Goal: Task Accomplishment & Management: Complete application form

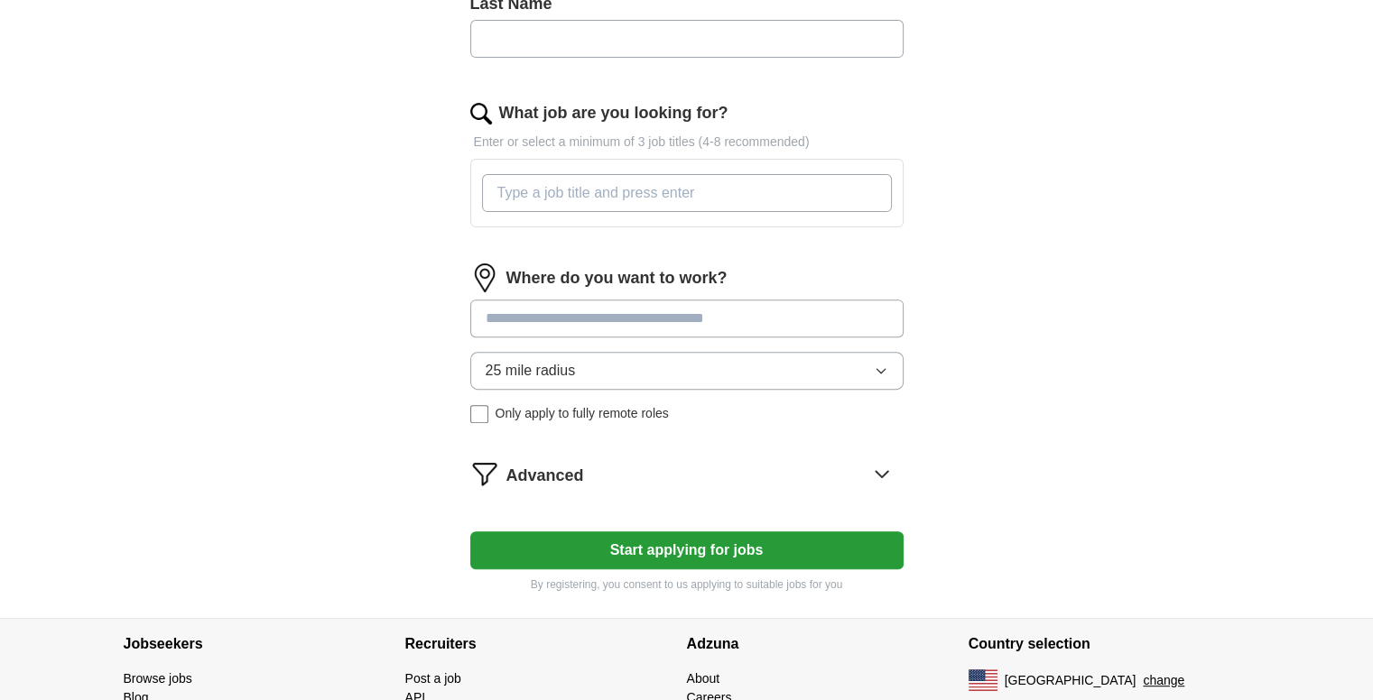
scroll to position [672, 0]
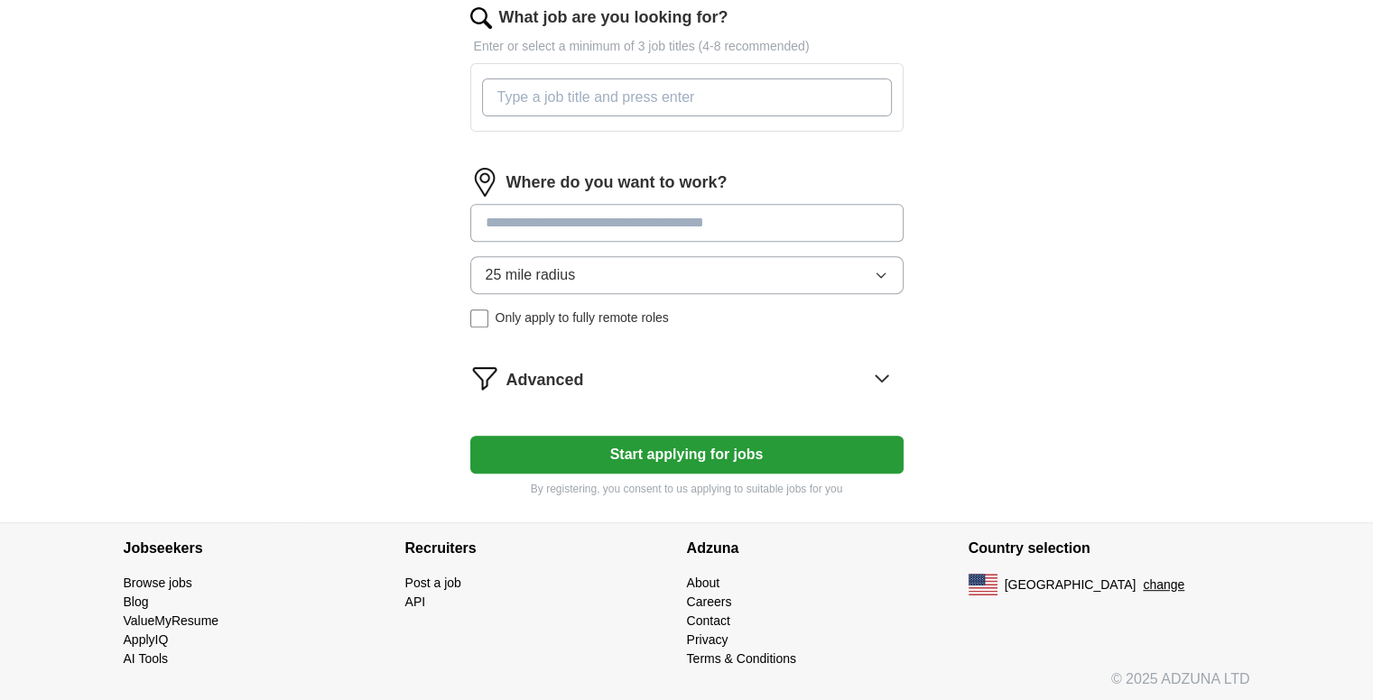
click at [668, 232] on input at bounding box center [686, 223] width 433 height 38
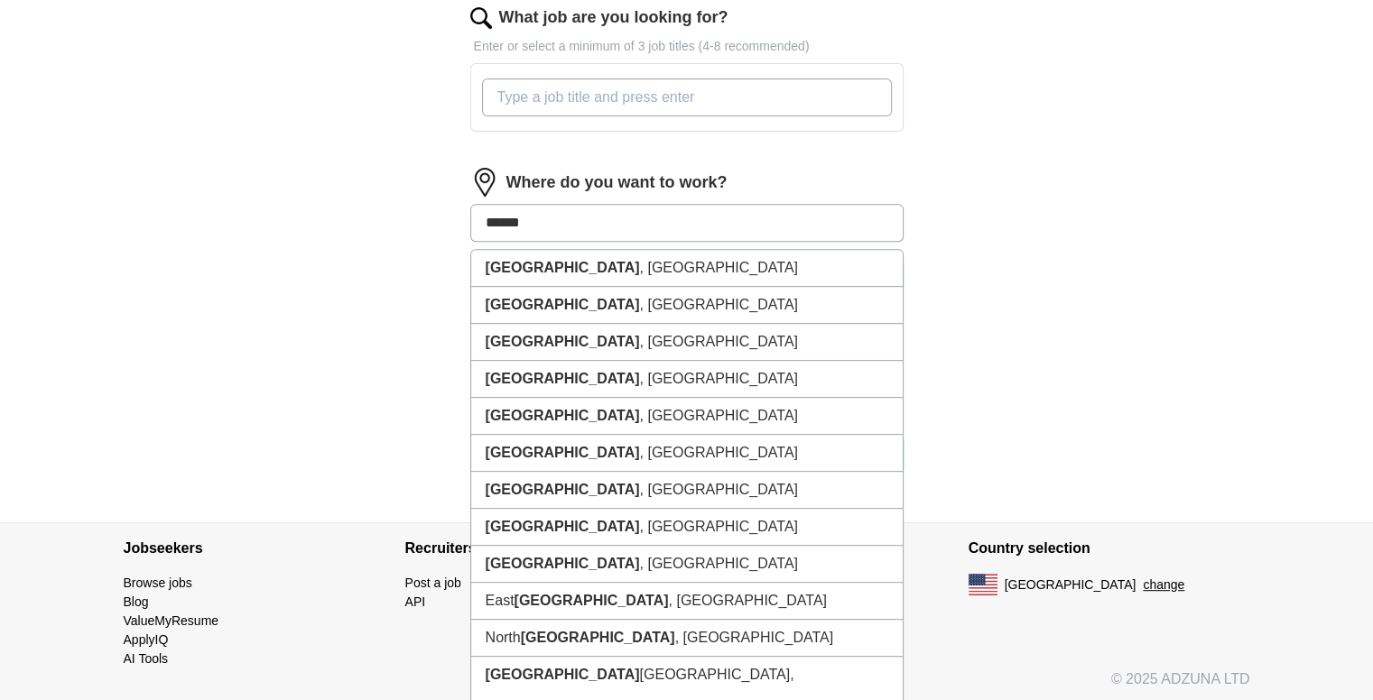
drag, startPoint x: 502, startPoint y: 228, endPoint x: 469, endPoint y: 233, distance: 32.8
click at [470, 233] on div "****** [GEOGRAPHIC_DATA] , [GEOGRAPHIC_DATA] [GEOGRAPHIC_DATA] , [GEOGRAPHIC_DA…" at bounding box center [686, 223] width 433 height 38
type input "*******"
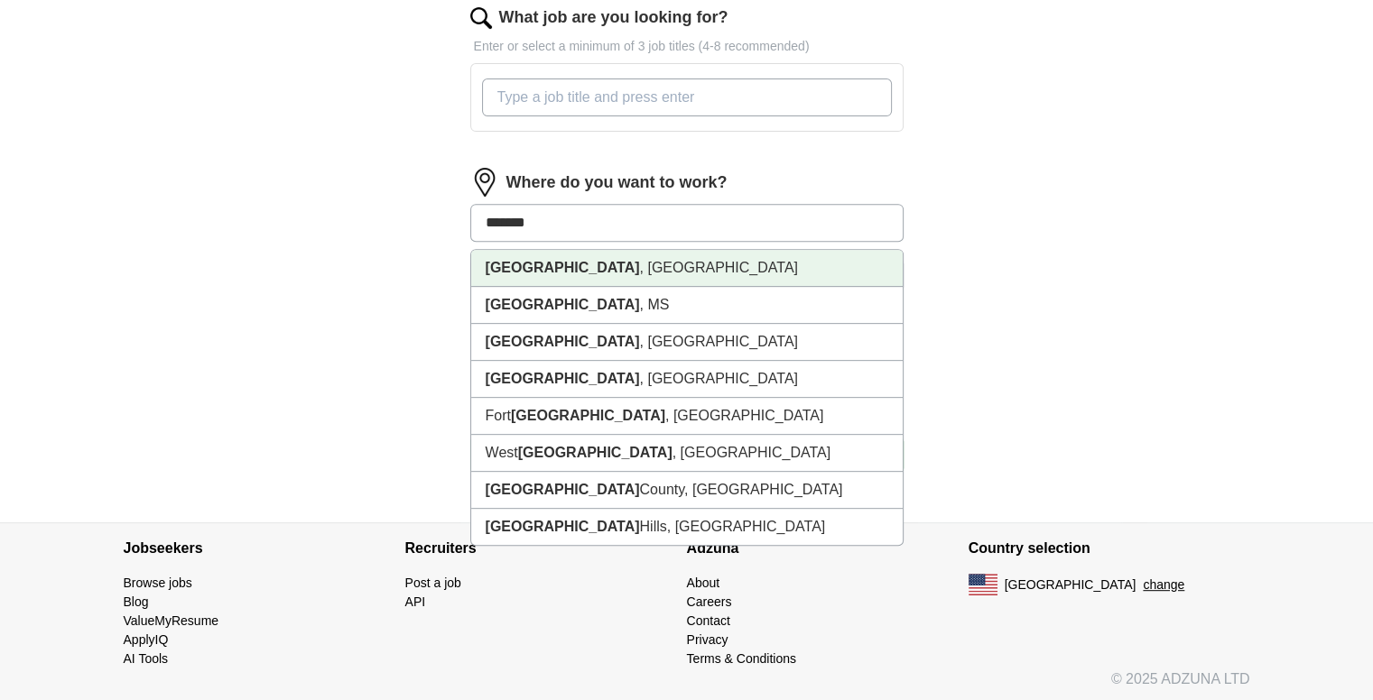
click at [559, 261] on li "[GEOGRAPHIC_DATA] , [GEOGRAPHIC_DATA]" at bounding box center [686, 268] width 431 height 37
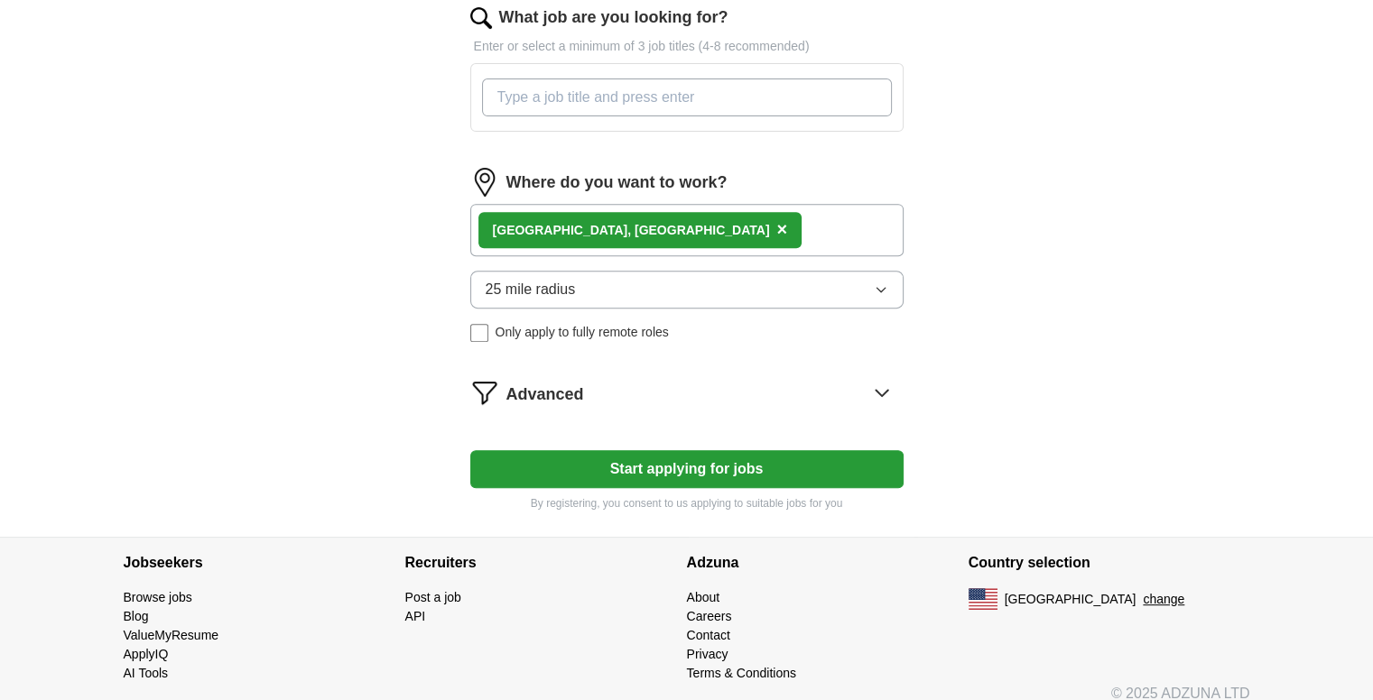
scroll to position [549, 0]
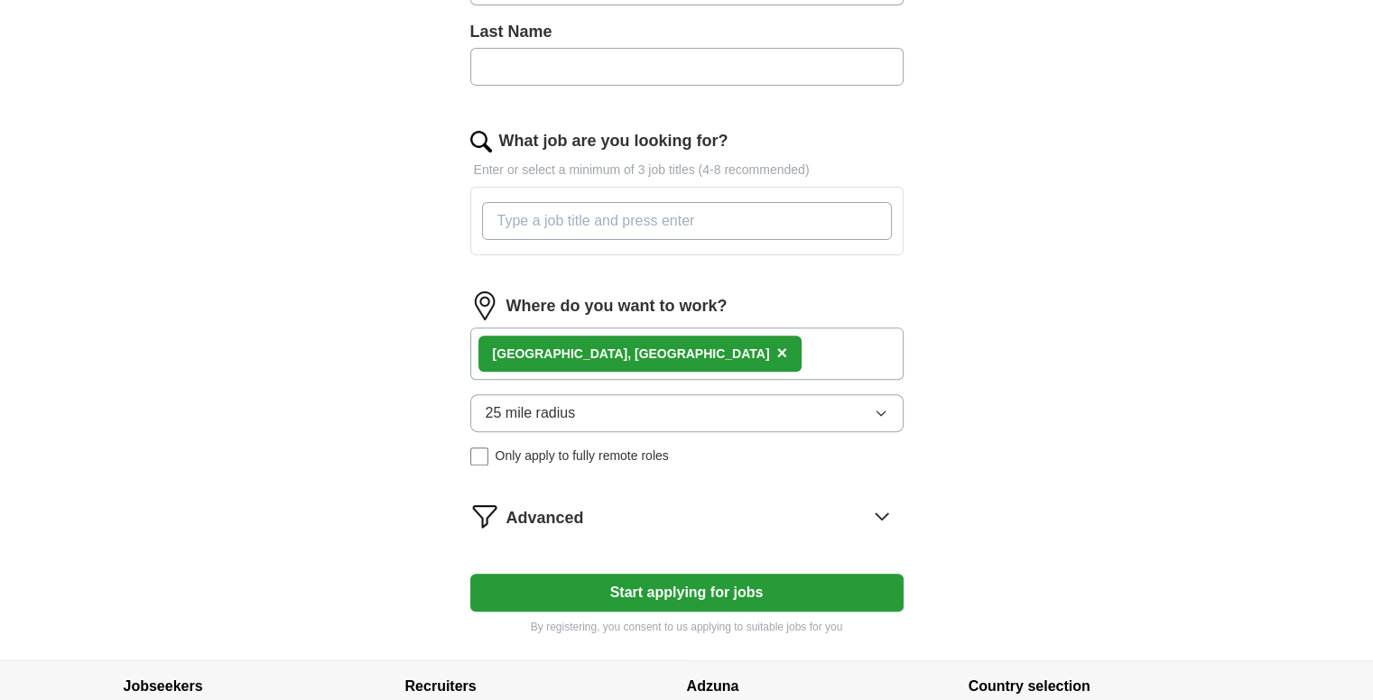
click at [609, 208] on input "What job are you looking for?" at bounding box center [687, 221] width 410 height 38
type input "associate attorney"
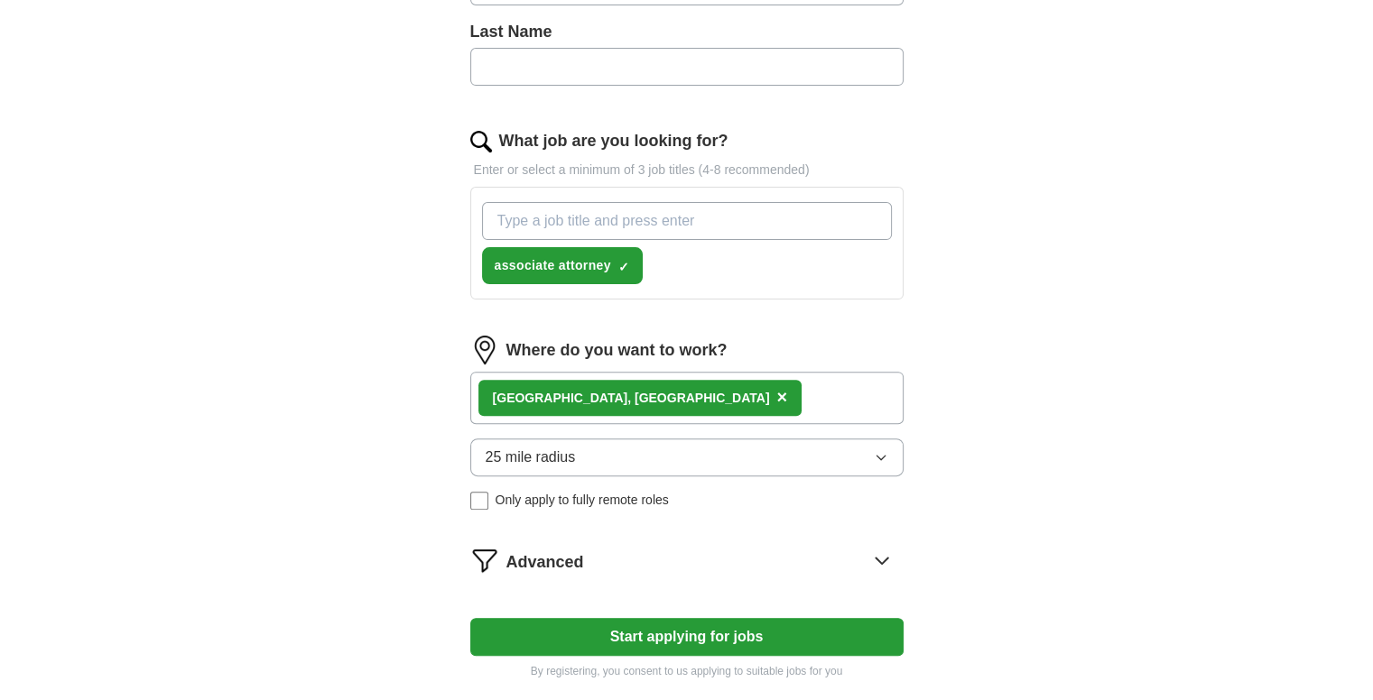
click at [611, 214] on input "What job are you looking for?" at bounding box center [687, 221] width 410 height 38
type input "trusts and estates attorney"
click at [611, 214] on input "What job are you looking for?" at bounding box center [687, 221] width 410 height 38
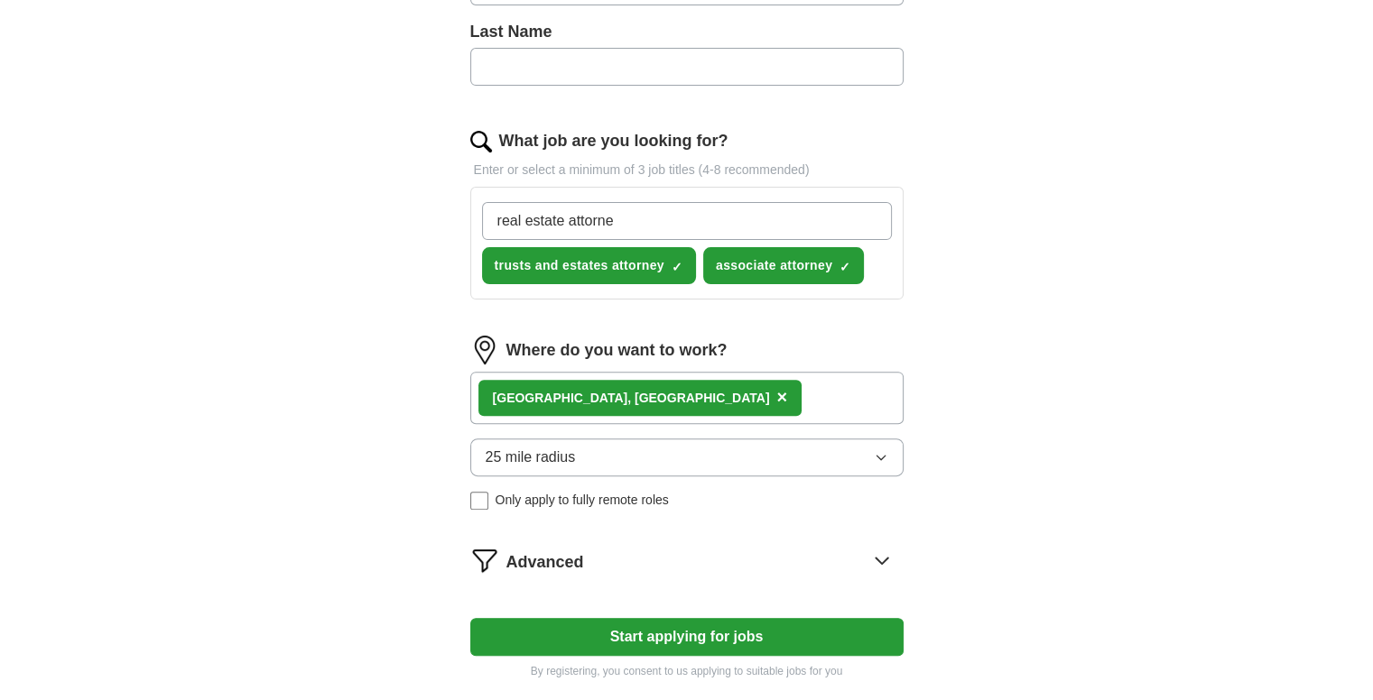
type input "real estate attorney"
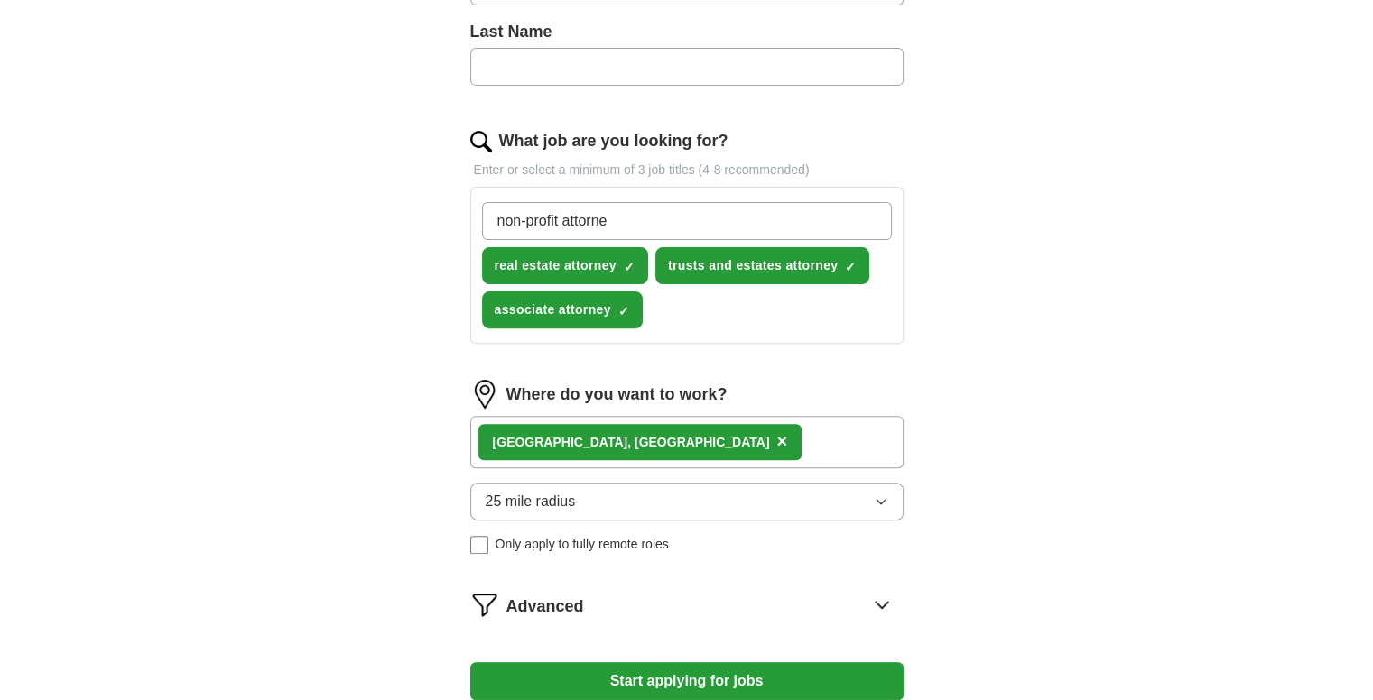
type input "non-profit attorney"
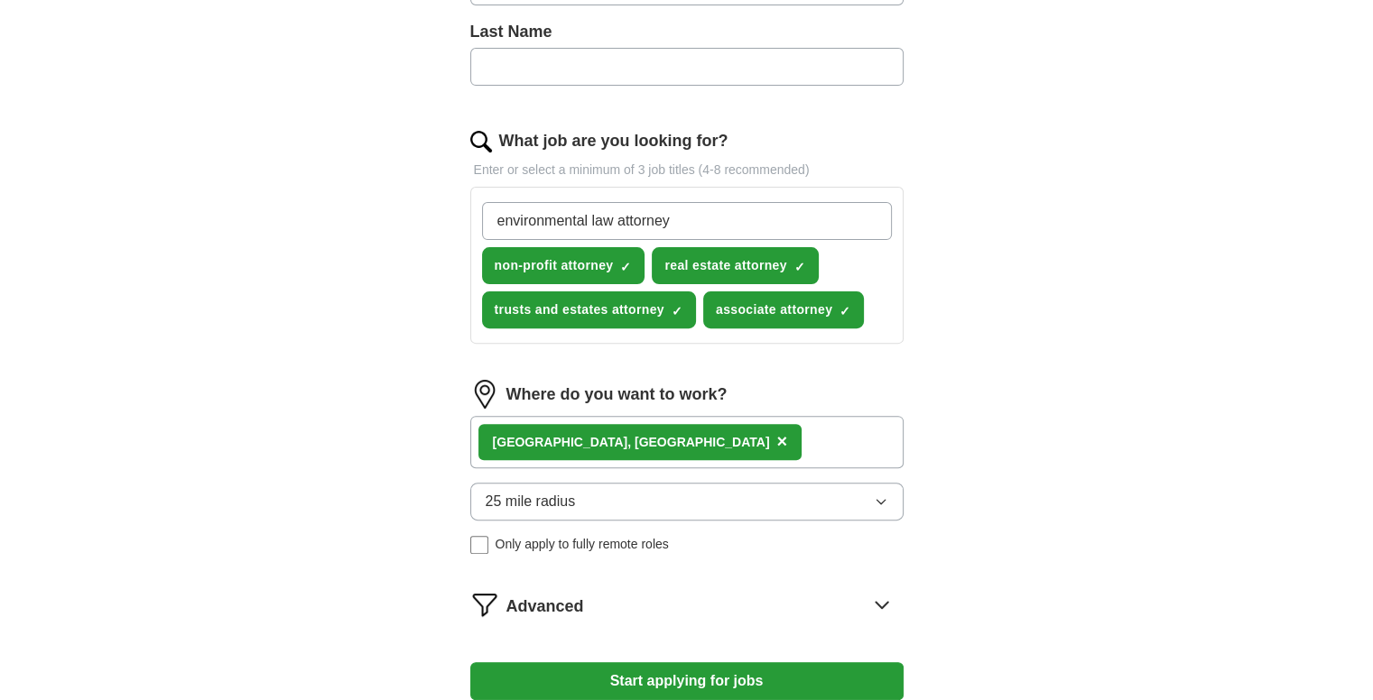
type input "environmental law attorney"
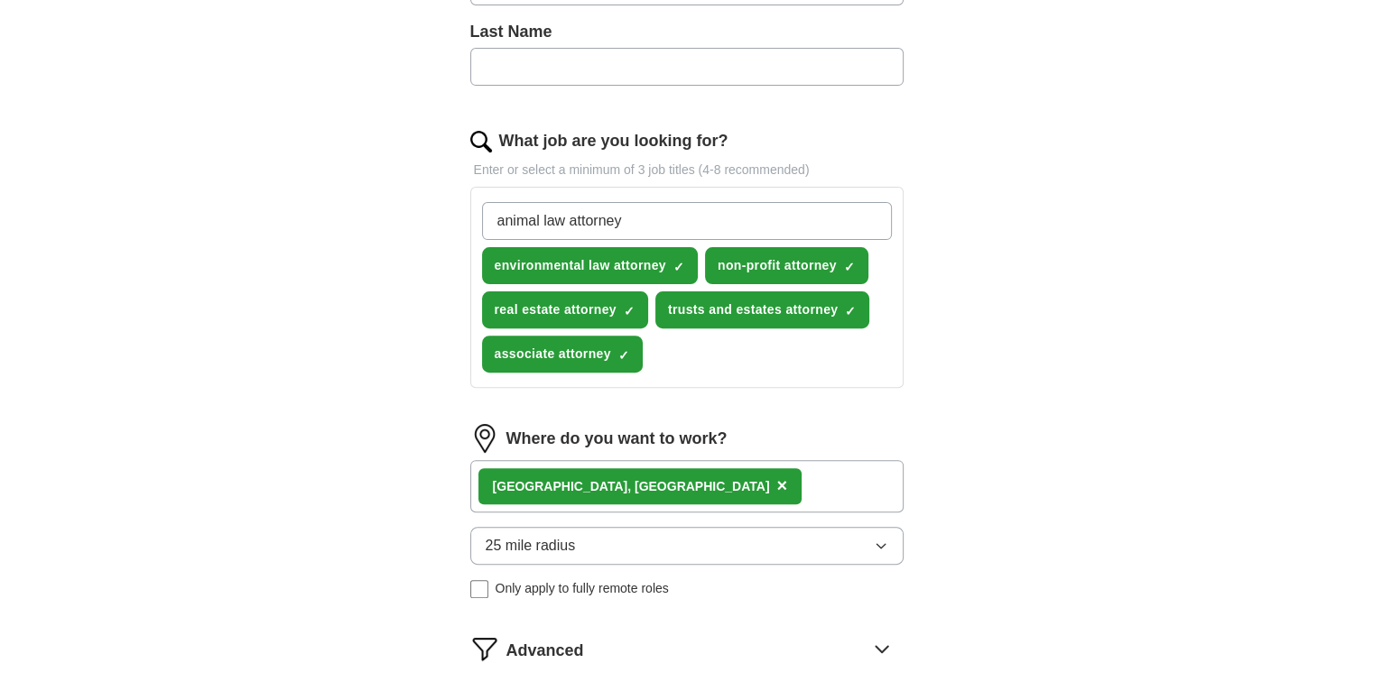
type input "animal law attorney"
click at [553, 48] on input "text" at bounding box center [686, 67] width 433 height 38
drag, startPoint x: 830, startPoint y: 218, endPoint x: 817, endPoint y: 223, distance: 14.6
click at [830, 218] on div "animal law attorney Press return to add title" at bounding box center [687, 221] width 410 height 38
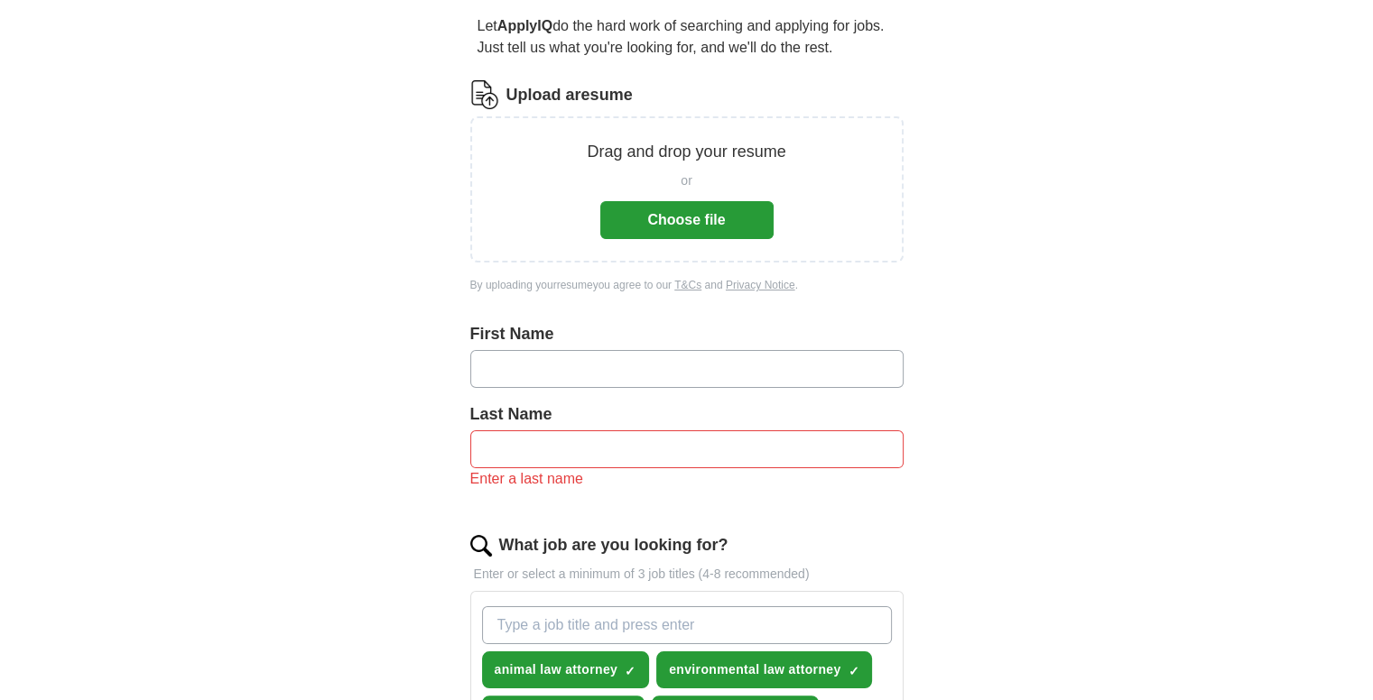
scroll to position [245, 0]
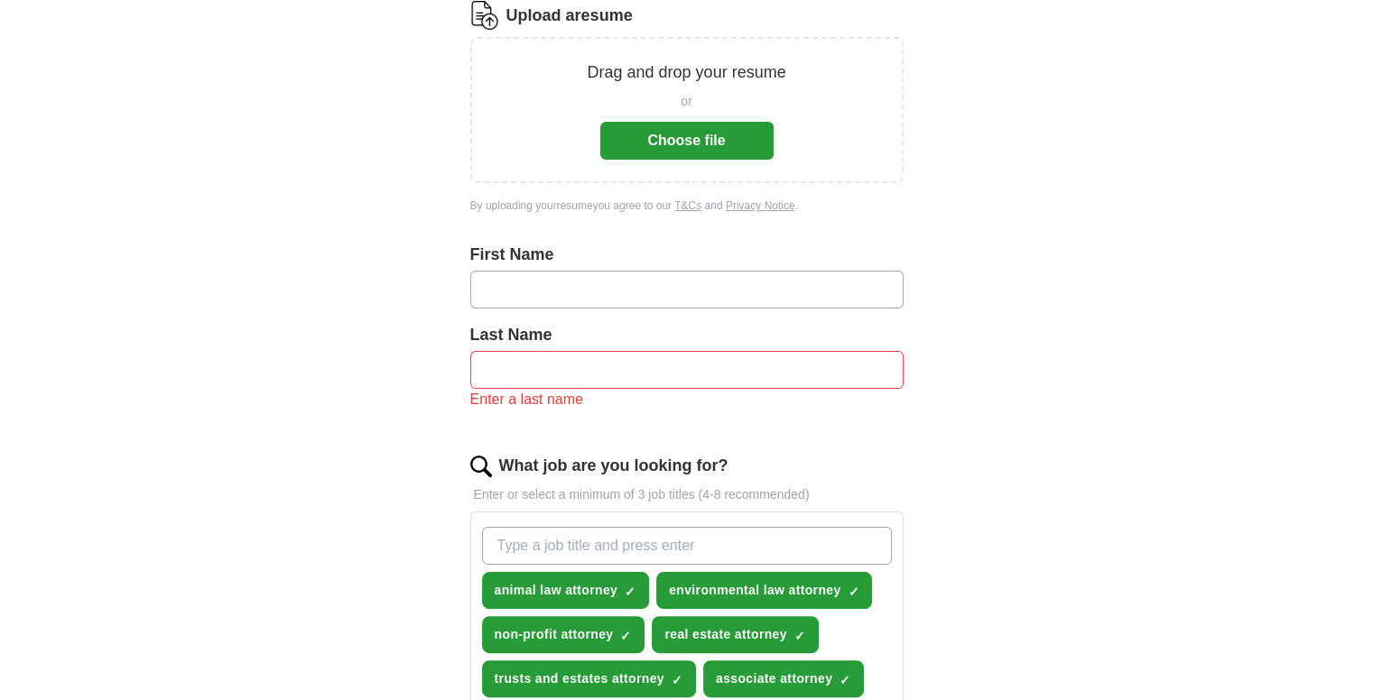
click at [644, 143] on button "Choose file" at bounding box center [686, 141] width 173 height 38
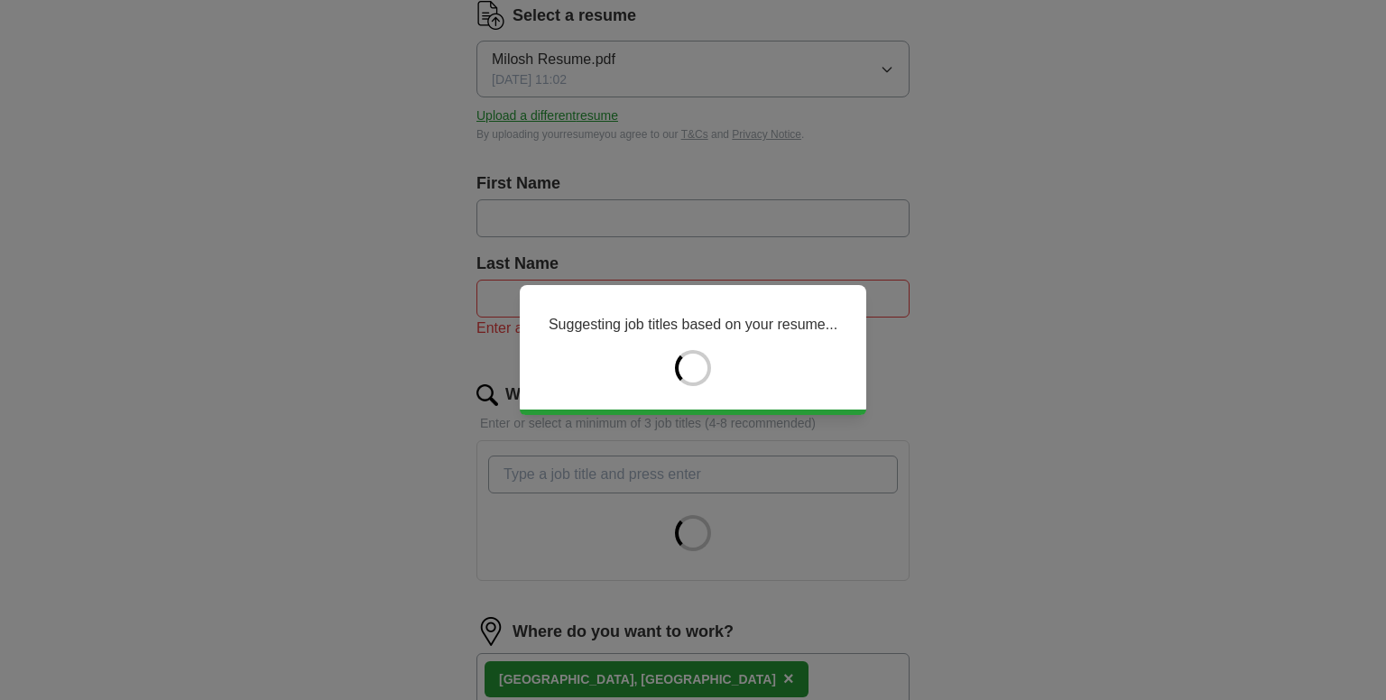
type input "****"
type input "******"
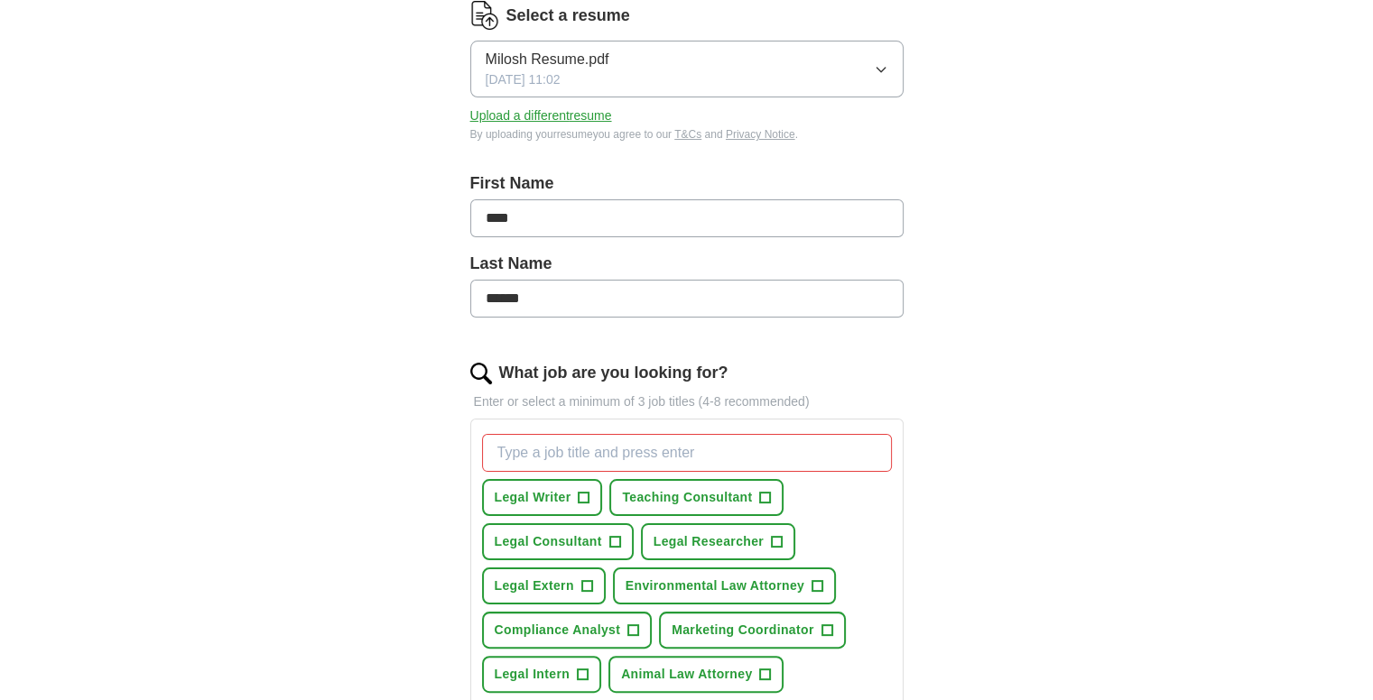
scroll to position [357, 0]
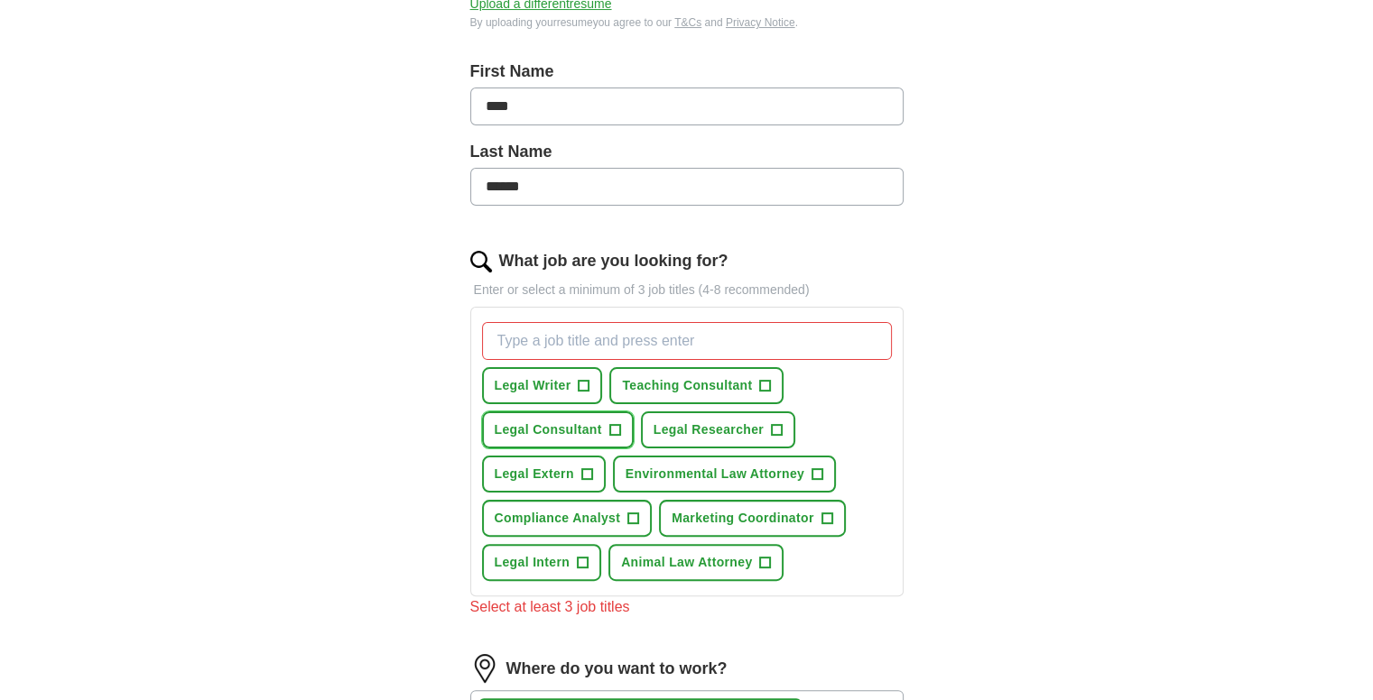
click at [614, 427] on span "+" at bounding box center [614, 430] width 11 height 14
click at [765, 379] on span "+" at bounding box center [765, 386] width 11 height 14
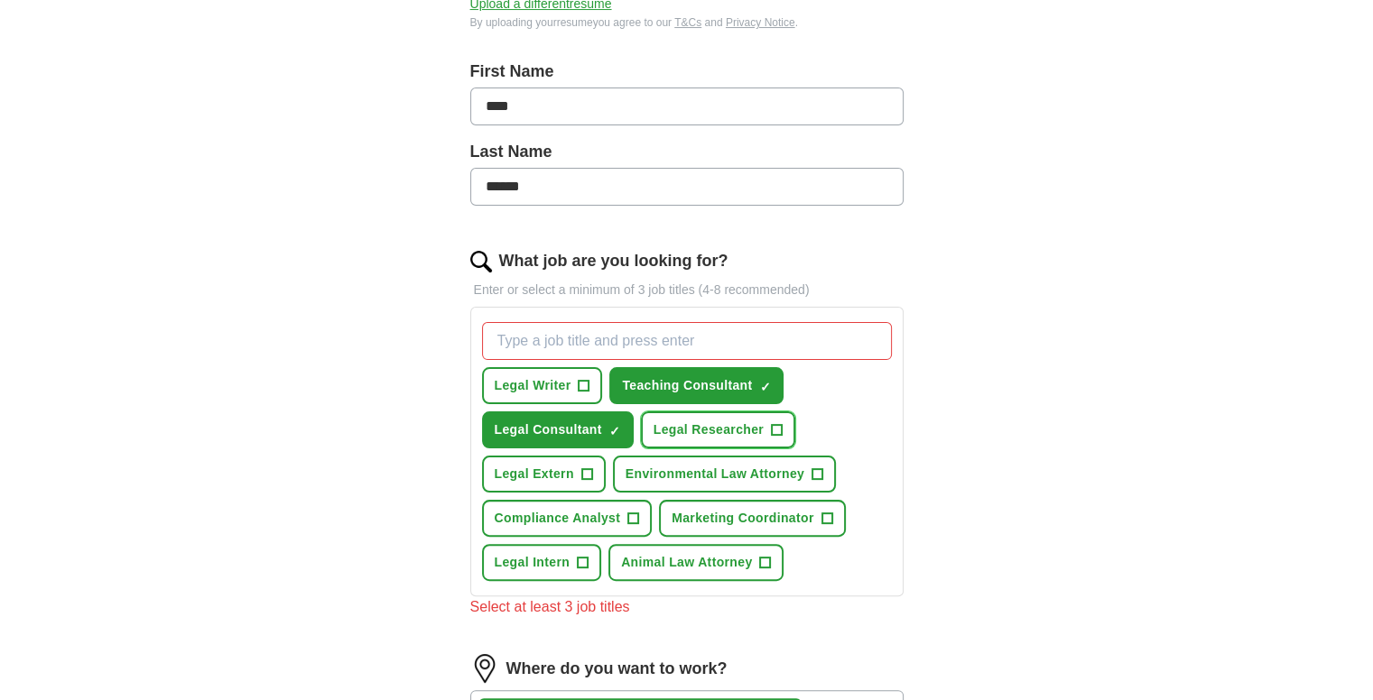
click at [774, 423] on span "+" at bounding box center [777, 430] width 11 height 14
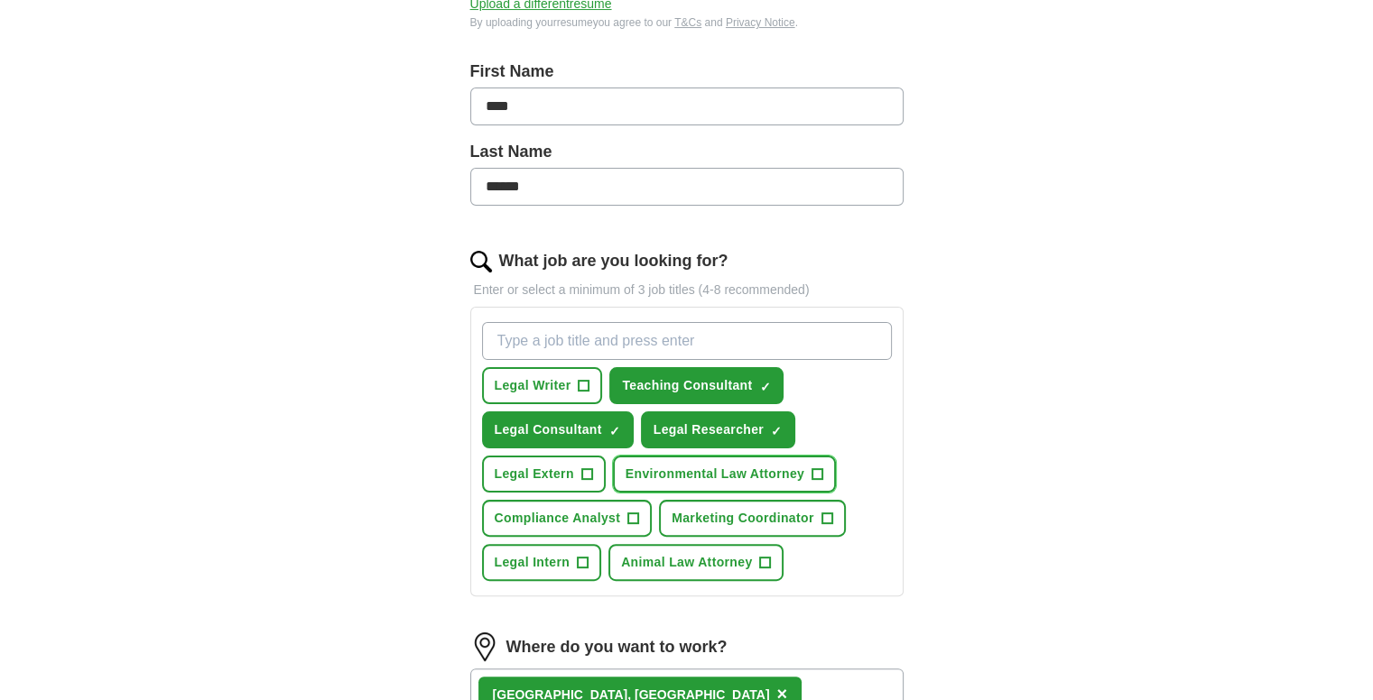
click at [819, 468] on span "+" at bounding box center [817, 475] width 11 height 14
click at [751, 557] on button "Animal Law Attorney +" at bounding box center [695, 562] width 175 height 37
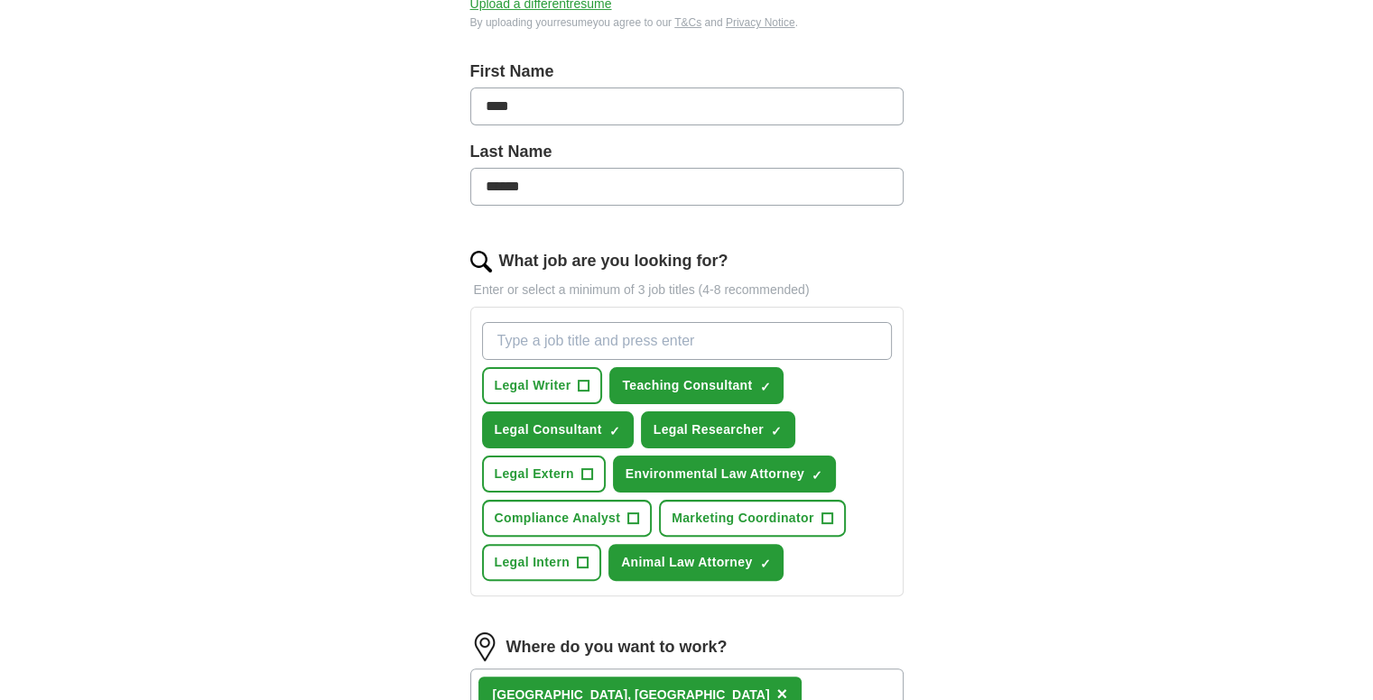
click at [563, 342] on input "What job are you looking for?" at bounding box center [687, 341] width 410 height 38
type input "associate attorney"
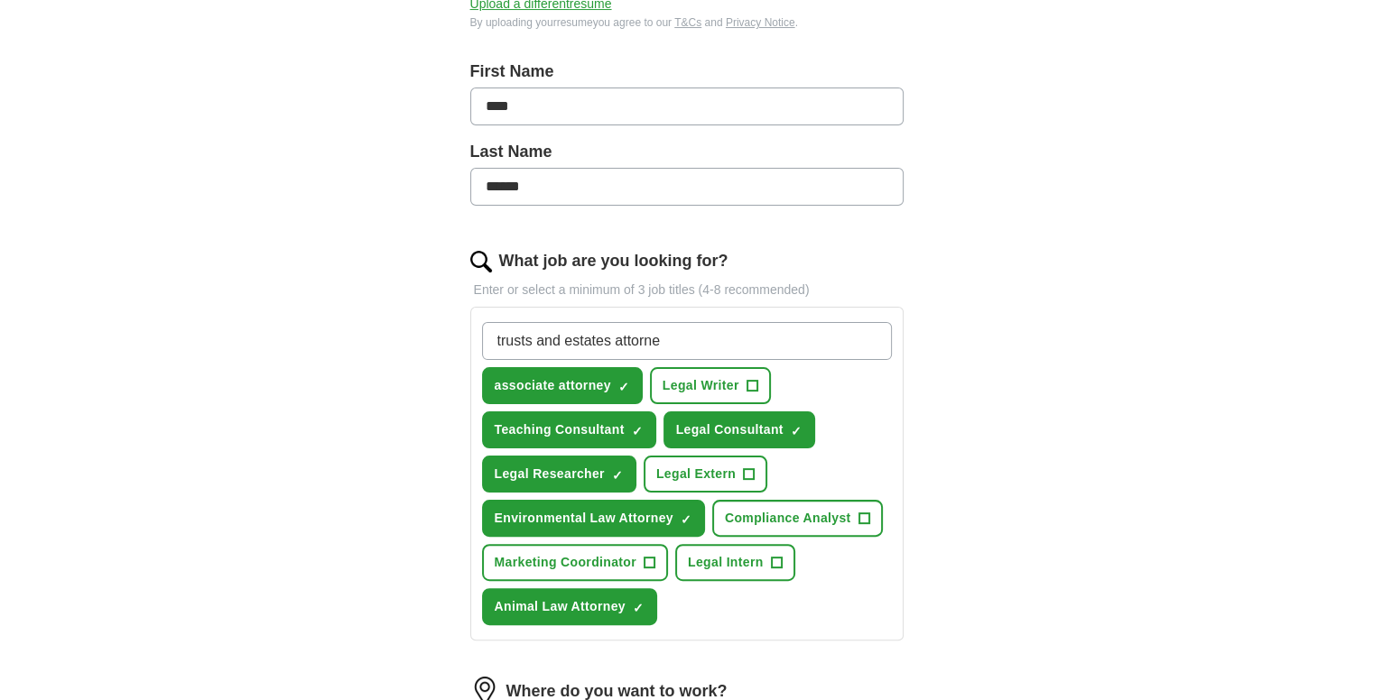
type input "trusts and estates attorney"
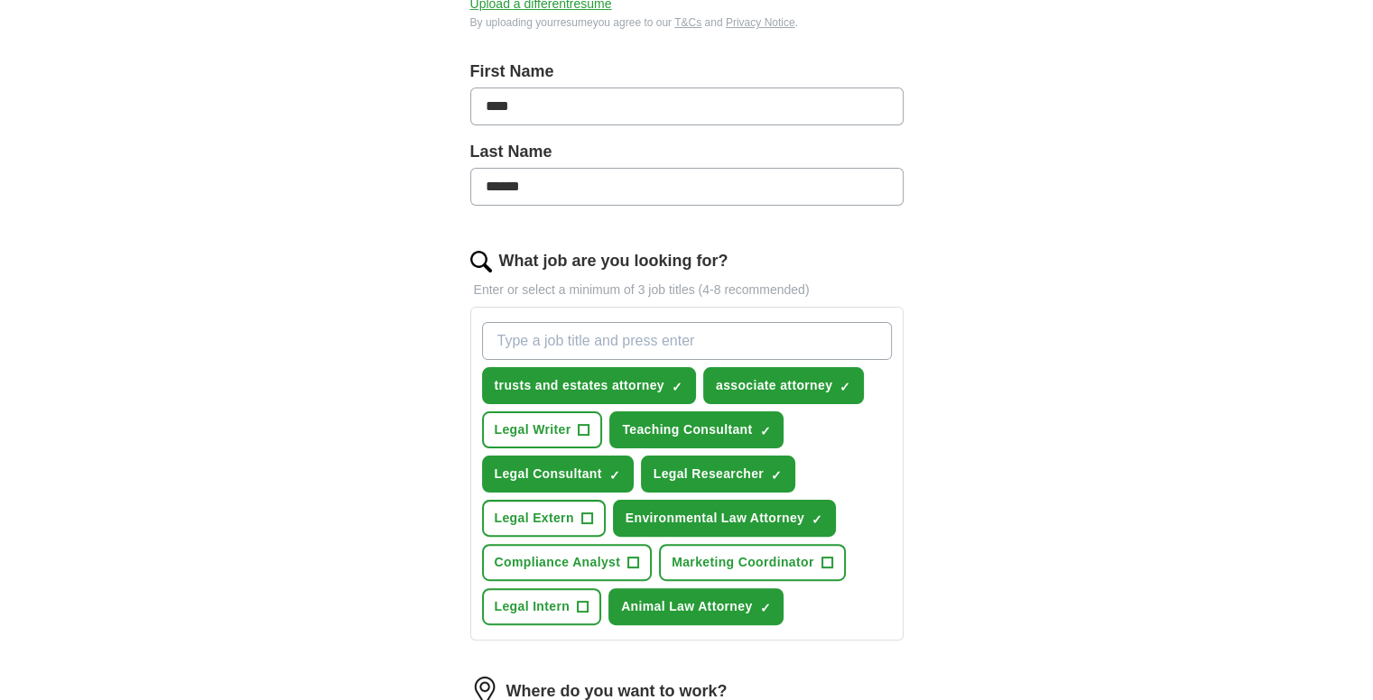
scroll to position [0, 0]
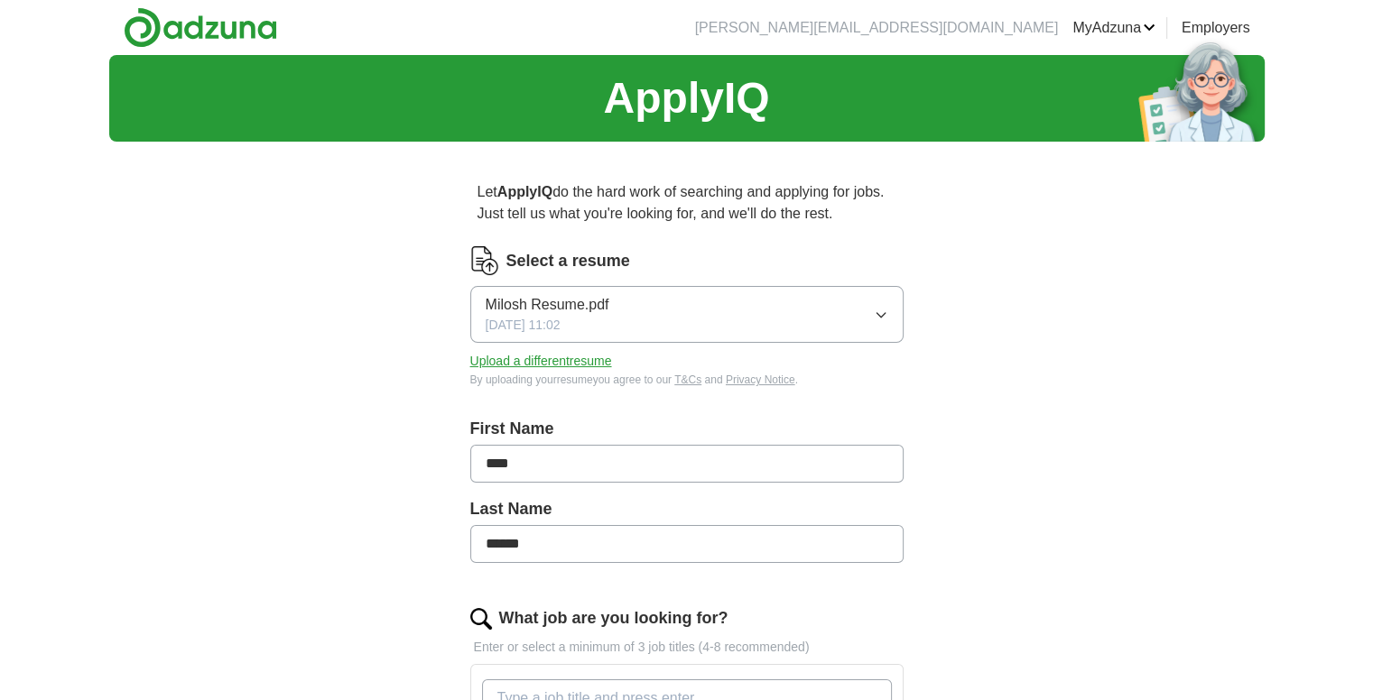
click at [593, 314] on span "Milosh Resume.pdf" at bounding box center [548, 305] width 124 height 22
click at [580, 369] on span "Milosh Resume.pdf" at bounding box center [548, 367] width 124 height 22
click at [581, 309] on span "Milosh Resume.pdf" at bounding box center [548, 305] width 124 height 22
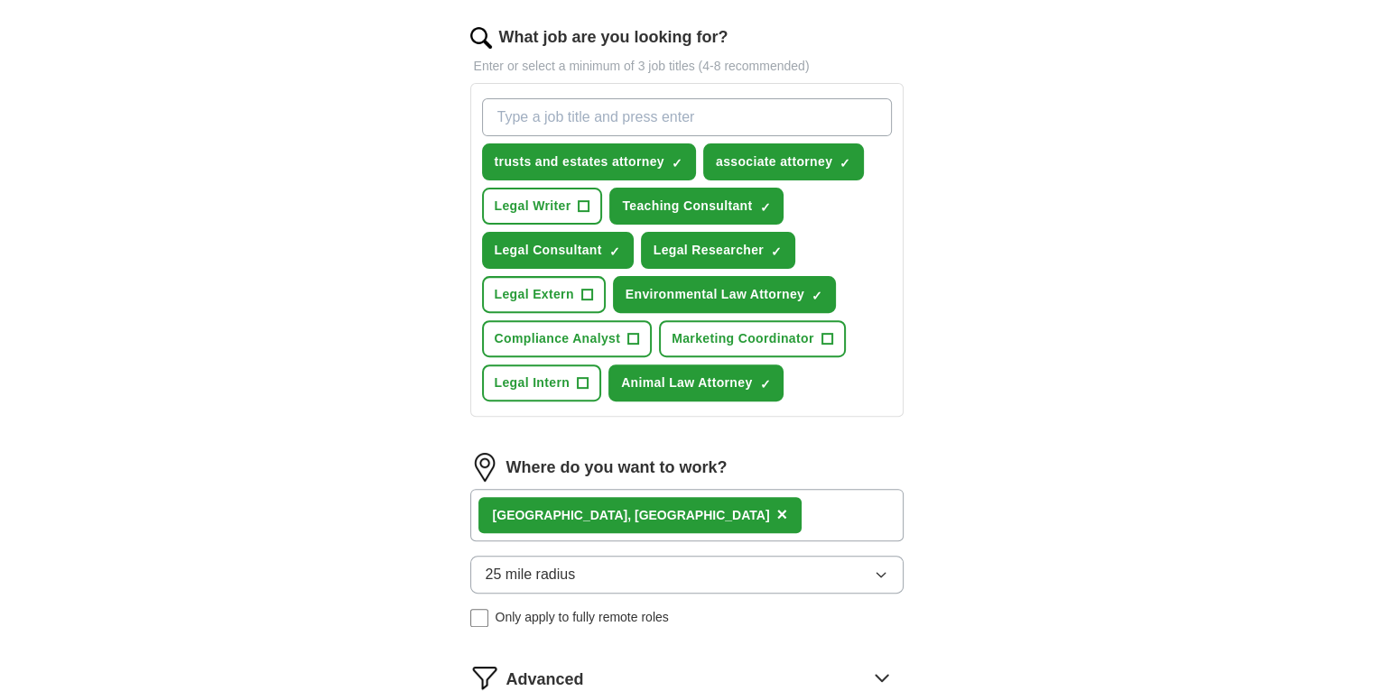
scroll to position [585, 0]
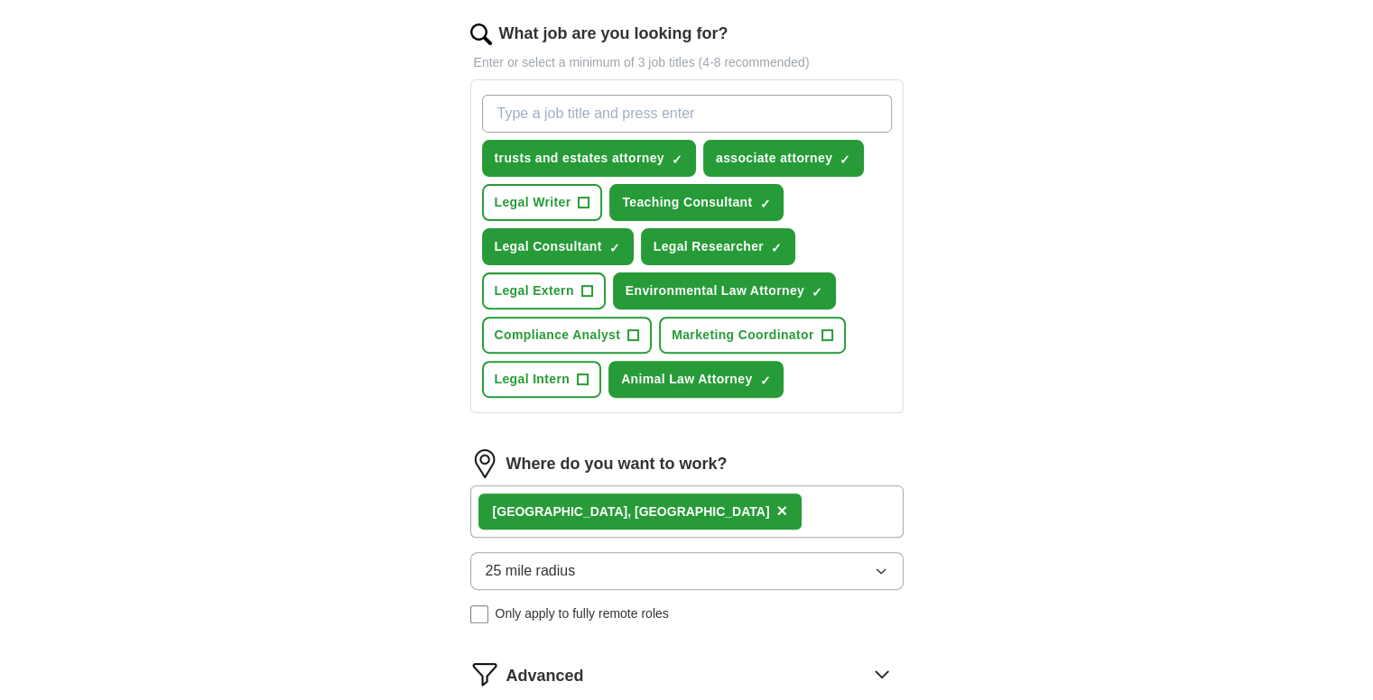
click at [679, 109] on input "What job are you looking for?" at bounding box center [687, 114] width 410 height 38
type input "regulatory law attorney"
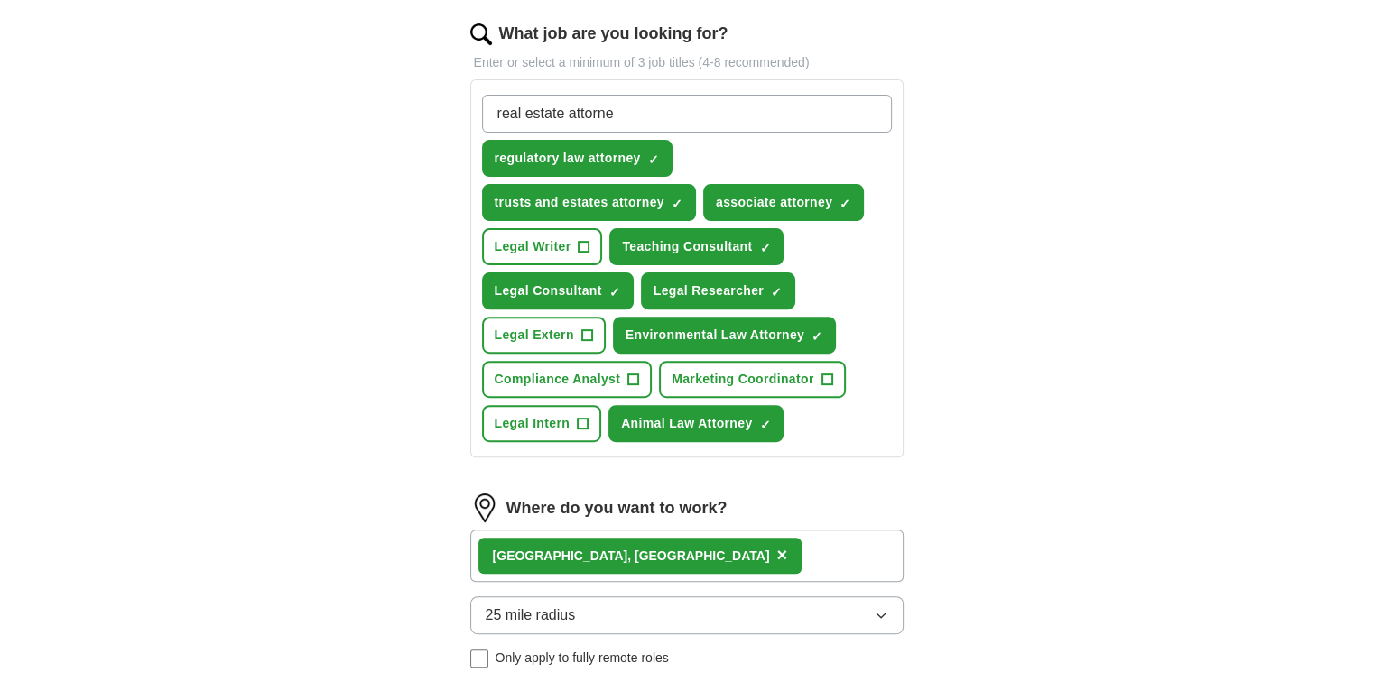
type input "real estate attorney"
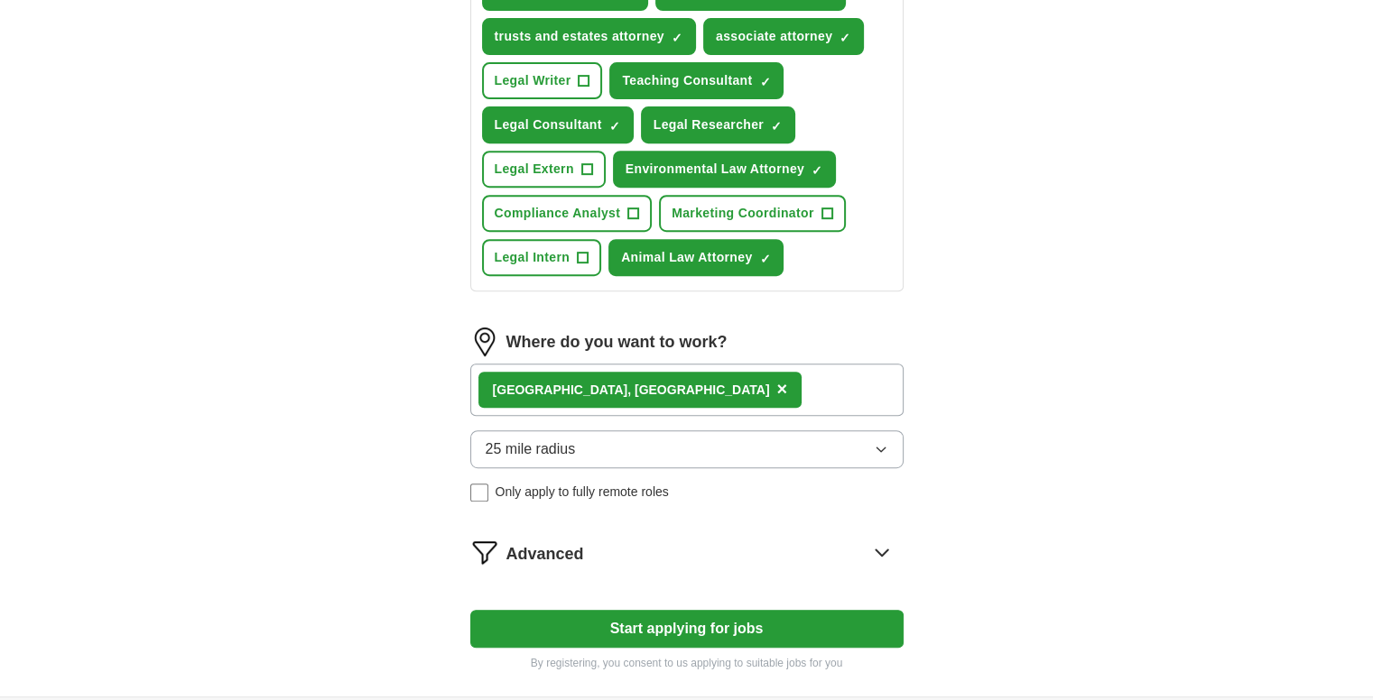
scroll to position [921, 0]
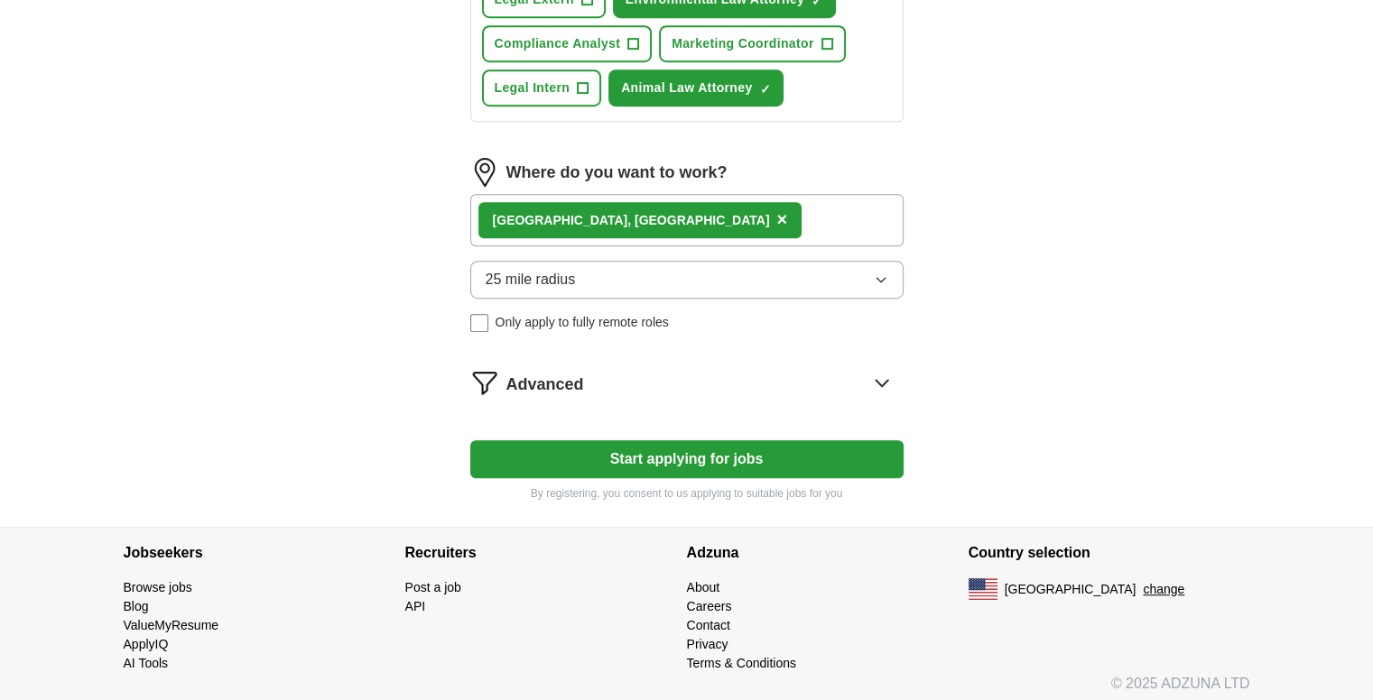
click at [523, 280] on span "25 mile radius" at bounding box center [531, 280] width 90 height 22
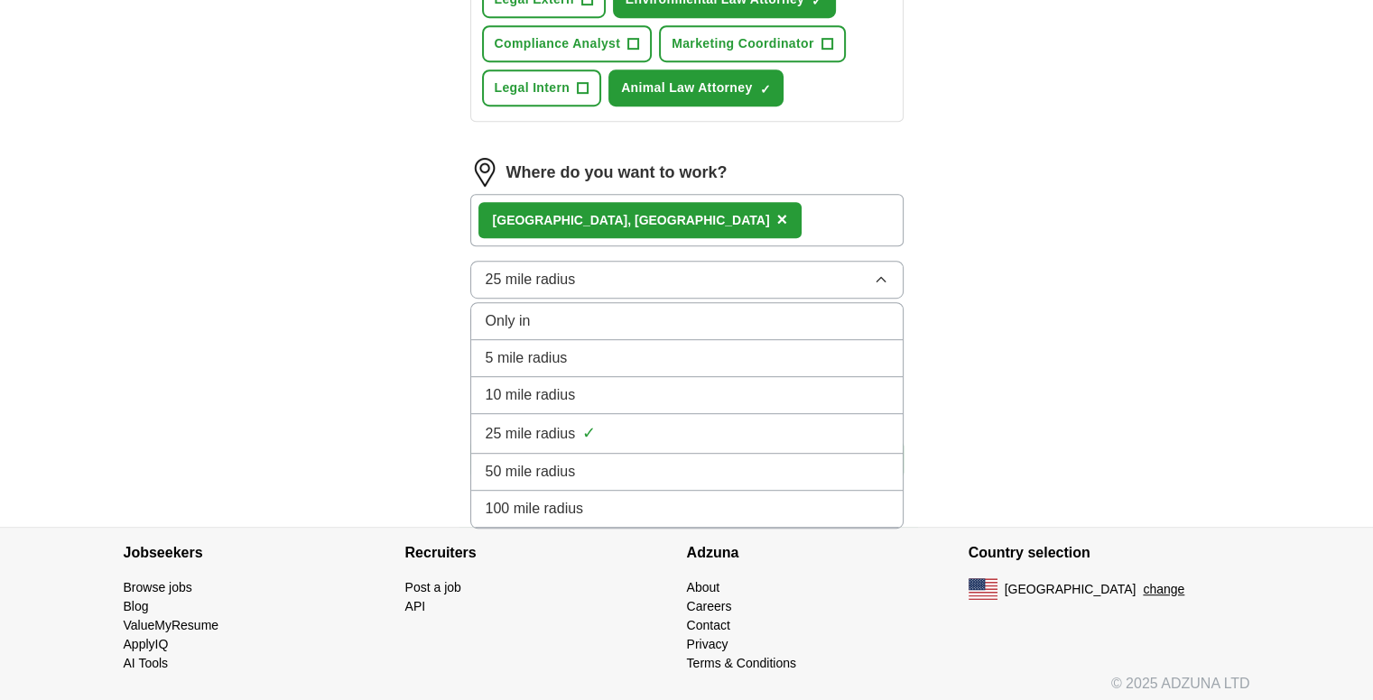
click at [551, 463] on span "50 mile radius" at bounding box center [531, 472] width 90 height 22
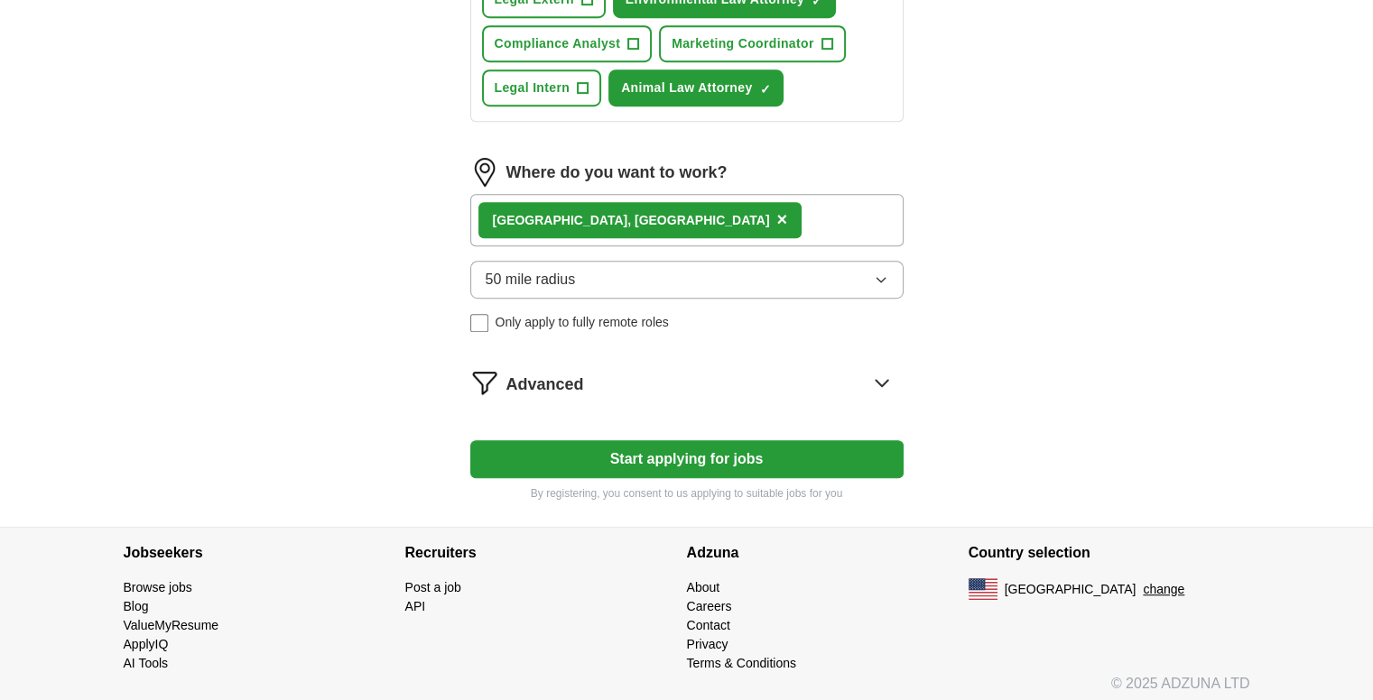
click at [674, 449] on button "Start applying for jobs" at bounding box center [686, 459] width 433 height 38
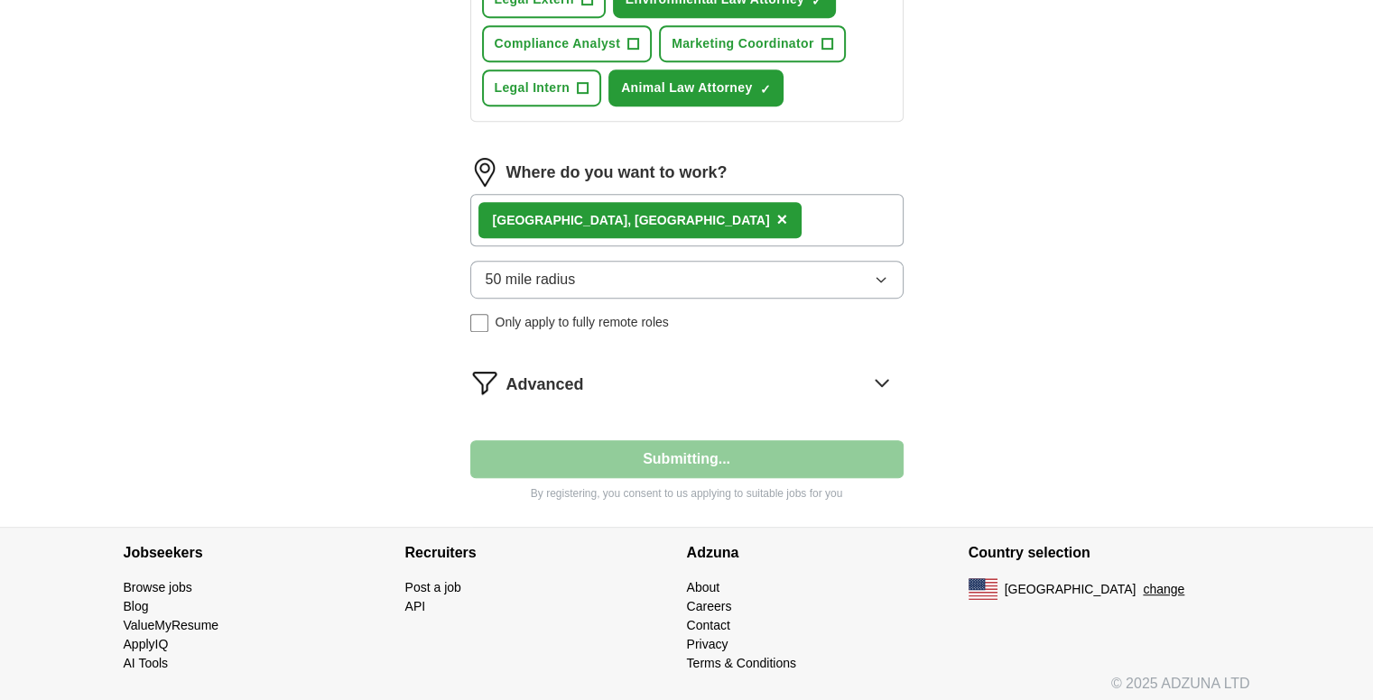
select select "**"
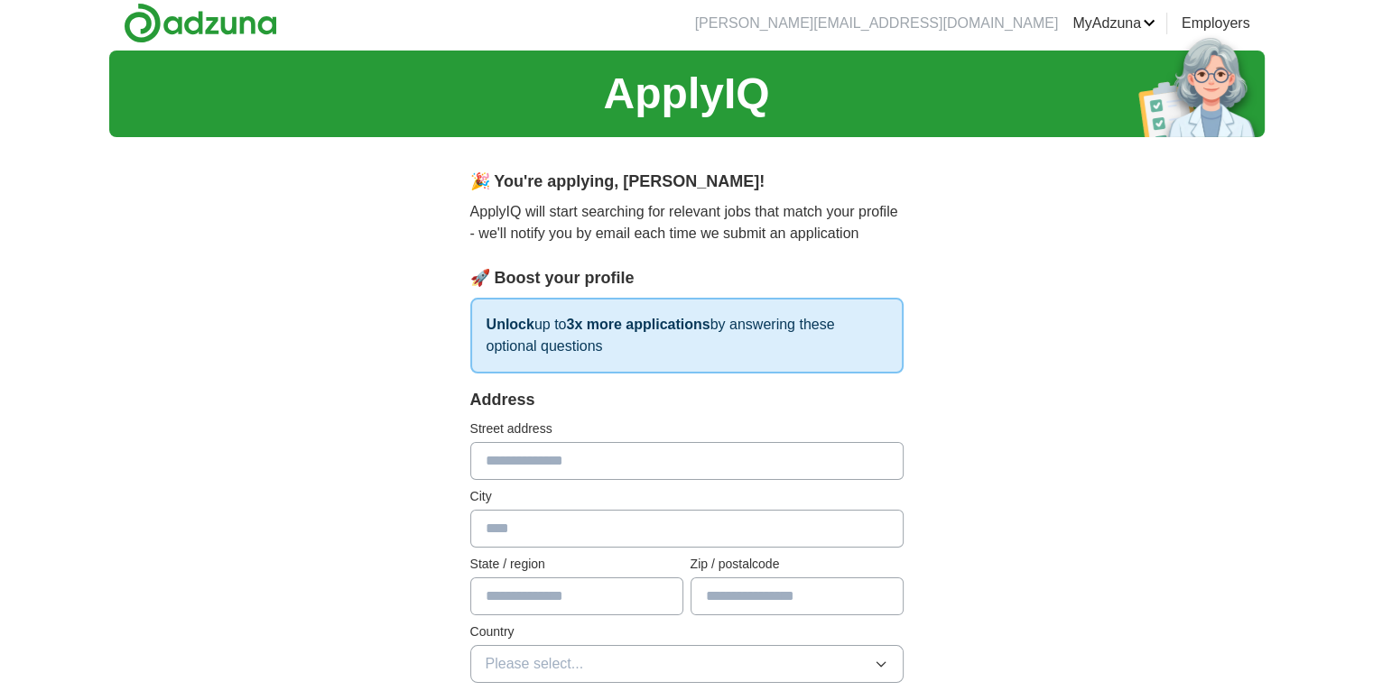
scroll to position [0, 0]
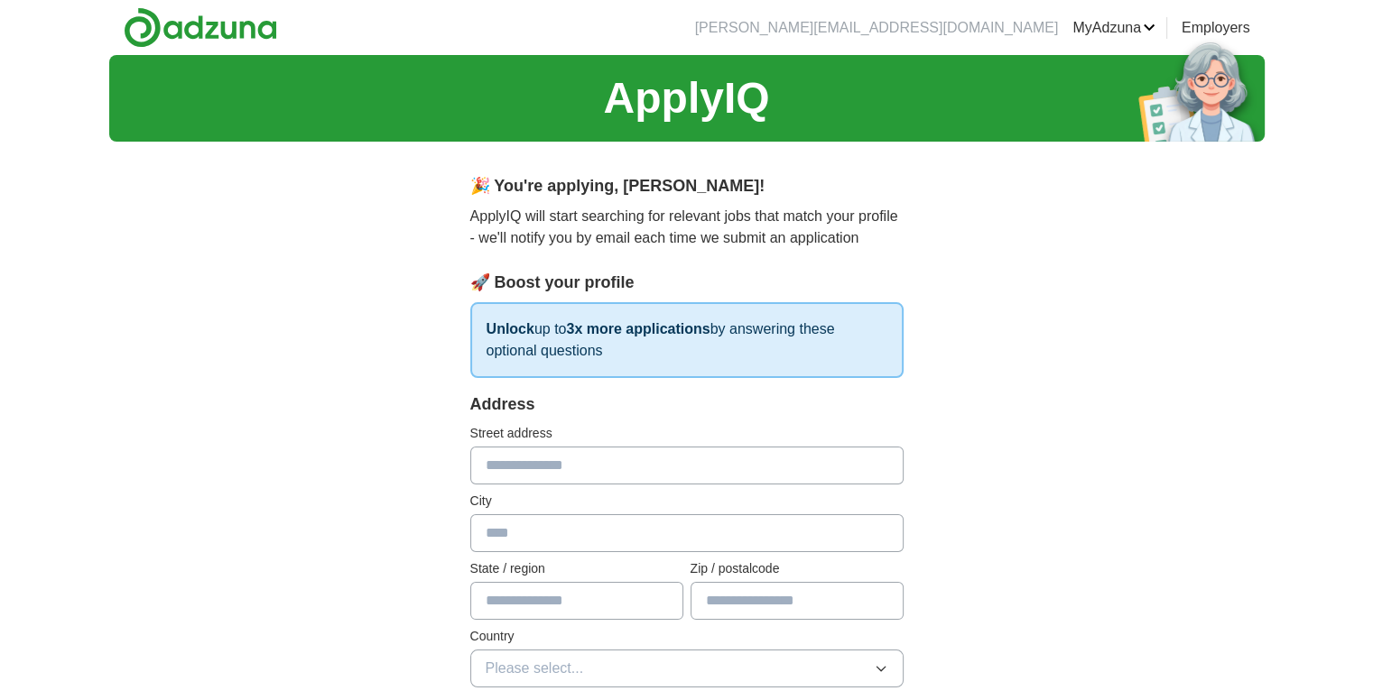
click at [576, 471] on input "text" at bounding box center [686, 466] width 433 height 38
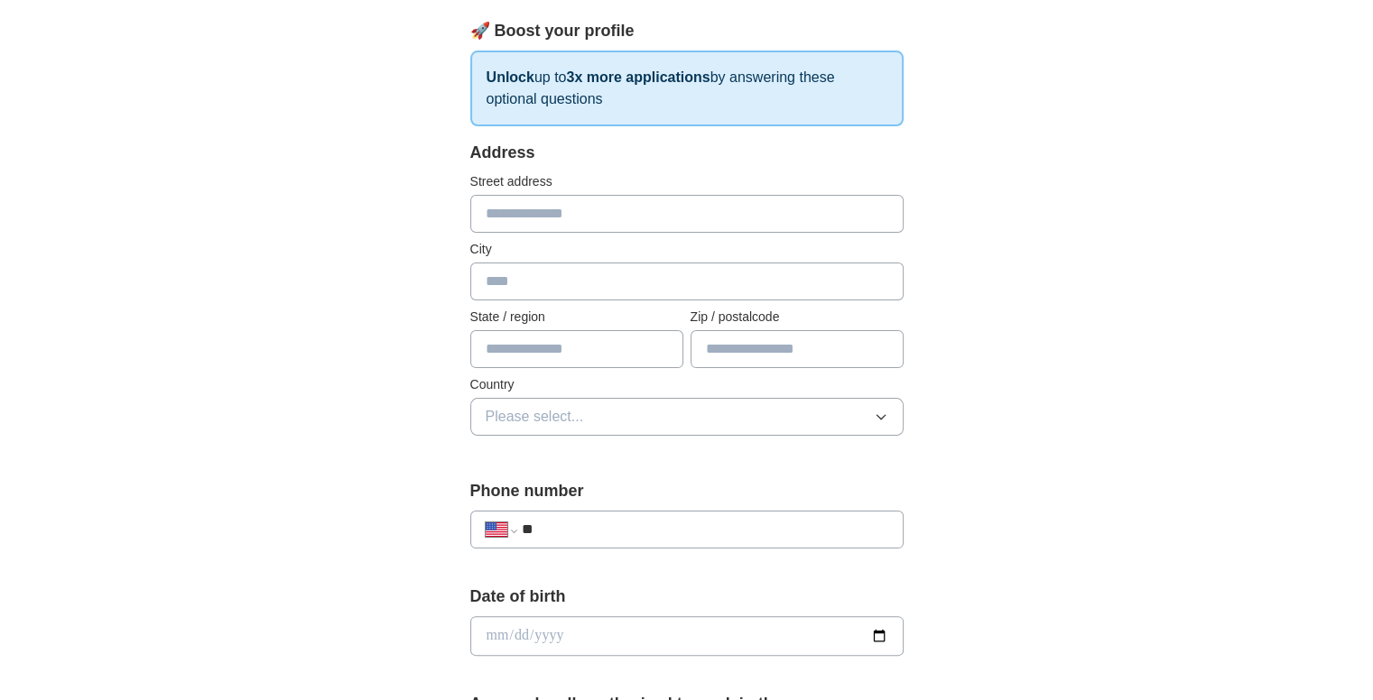
scroll to position [248, 0]
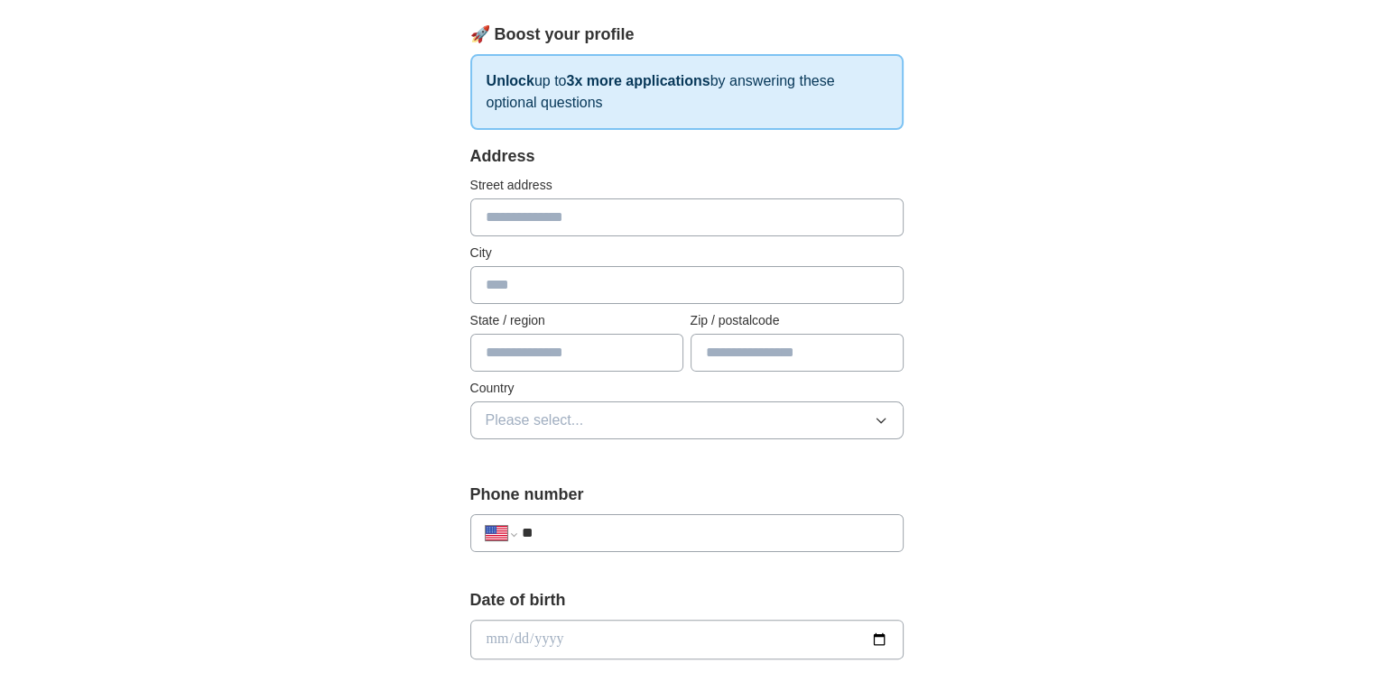
click at [605, 196] on div "Street address" at bounding box center [686, 206] width 433 height 60
click at [590, 222] on input "text" at bounding box center [686, 218] width 433 height 38
type input "**********"
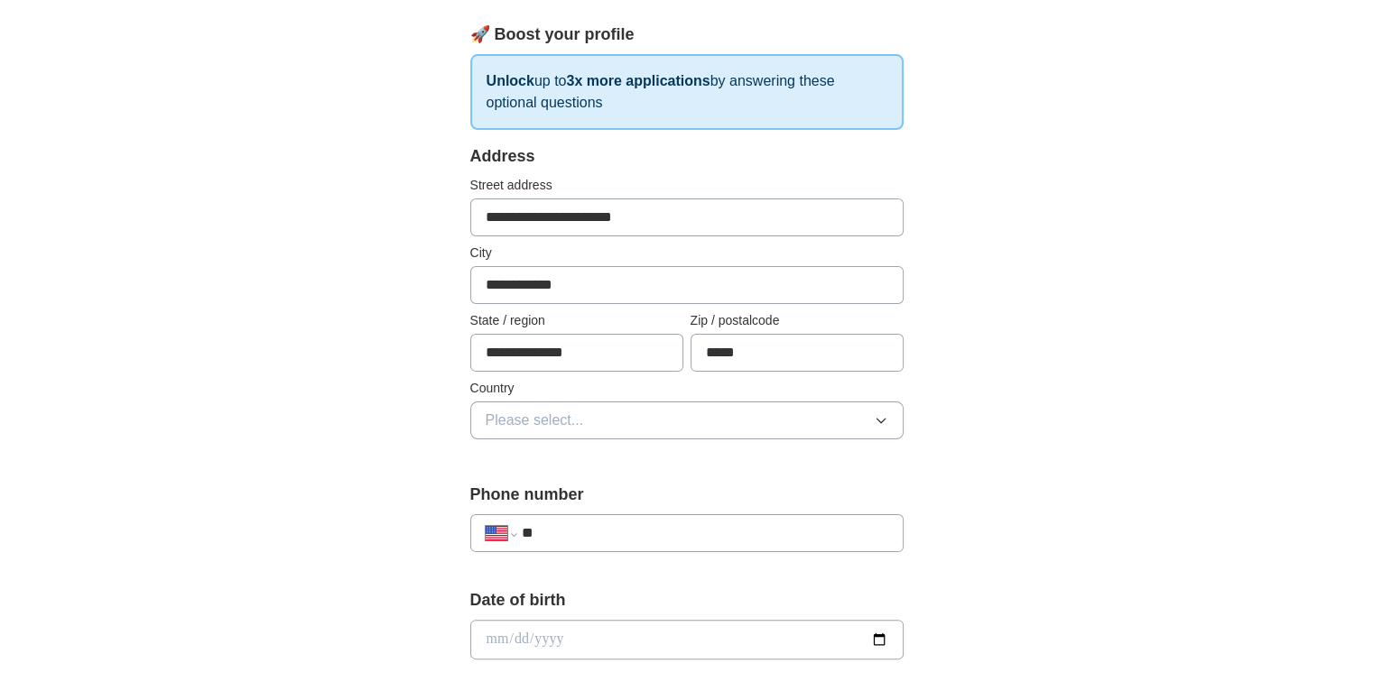
type input "*****"
click at [531, 420] on span "Please select..." at bounding box center [535, 421] width 98 height 22
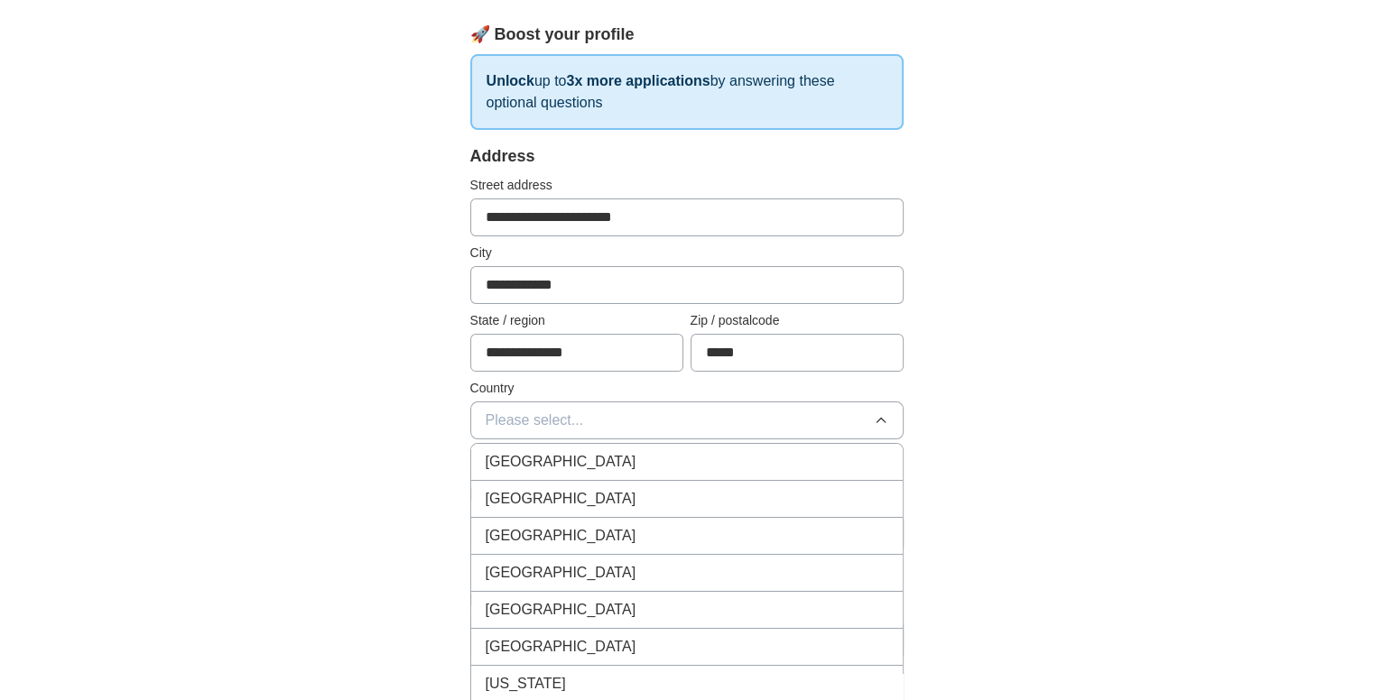
click at [561, 495] on span "[GEOGRAPHIC_DATA]" at bounding box center [561, 499] width 151 height 22
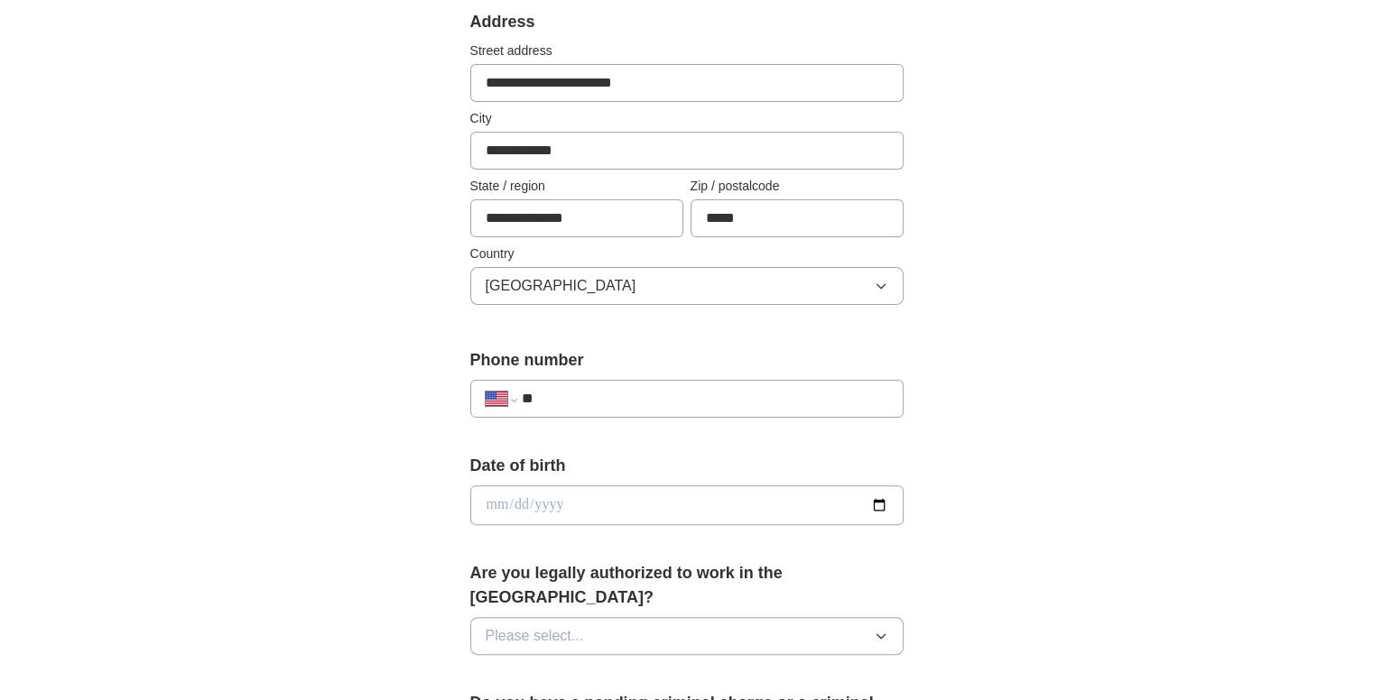
scroll to position [523, 0]
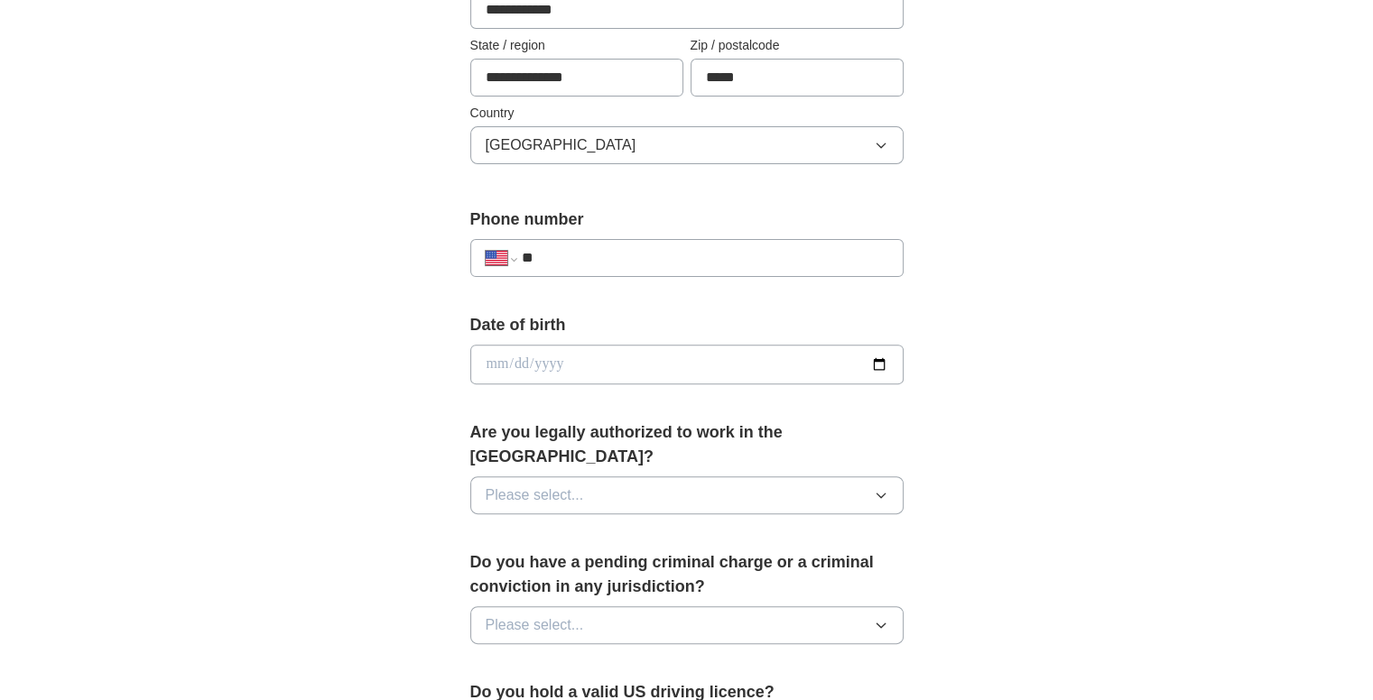
click at [611, 272] on div "**********" at bounding box center [686, 258] width 433 height 38
click at [604, 249] on input "**" at bounding box center [704, 258] width 366 height 22
type input "**********"
click at [618, 477] on button "Please select..." at bounding box center [686, 496] width 433 height 38
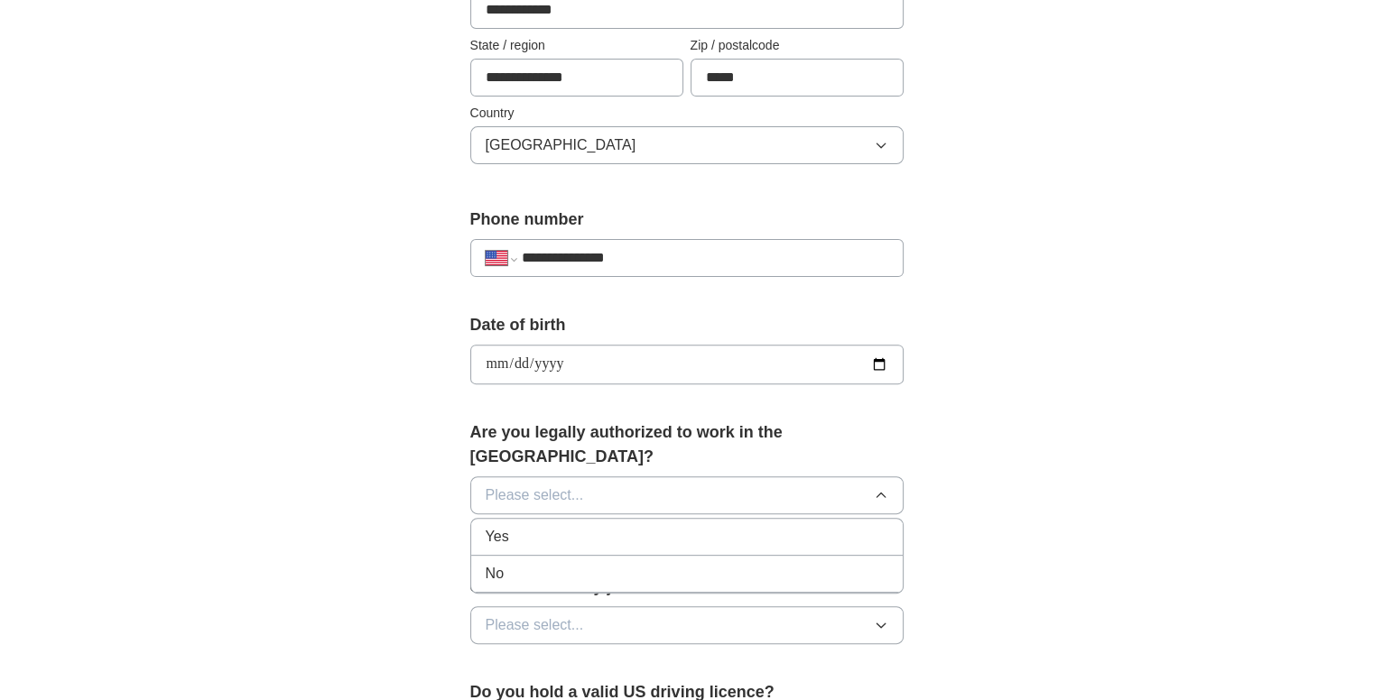
click at [593, 526] on div "Yes" at bounding box center [687, 537] width 403 height 22
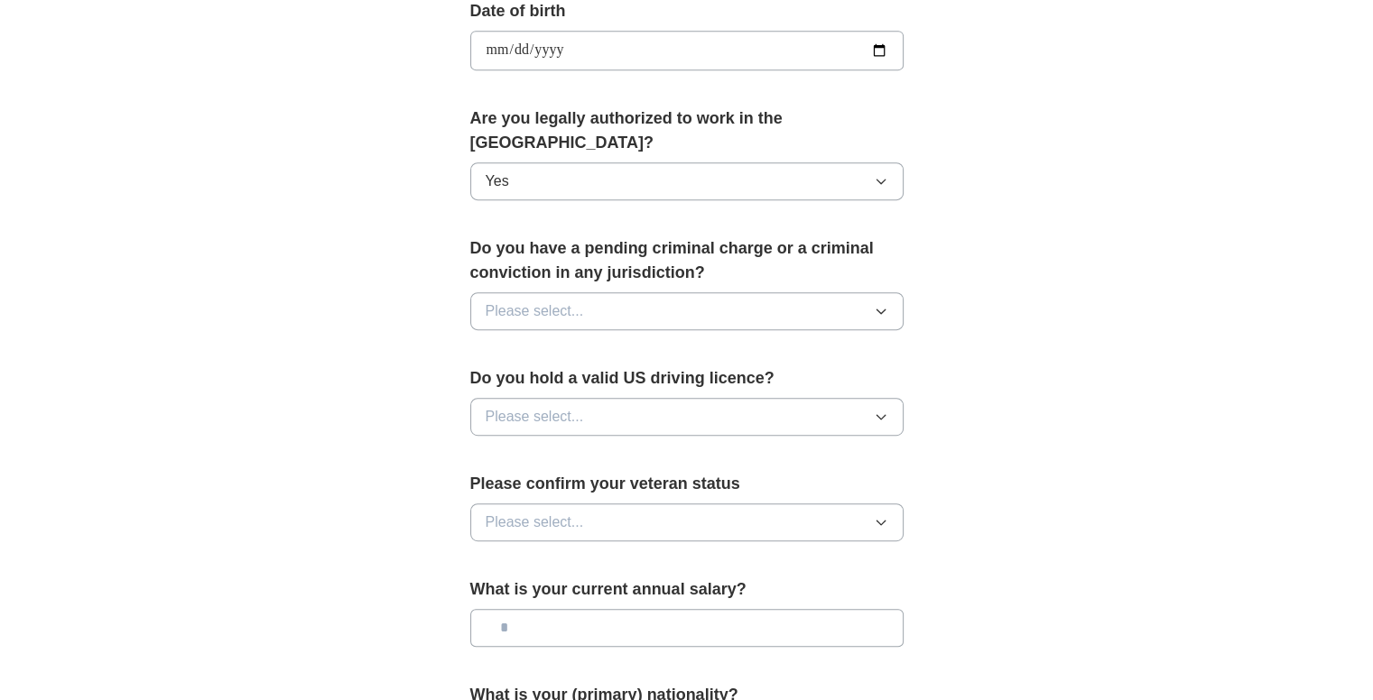
scroll to position [865, 0]
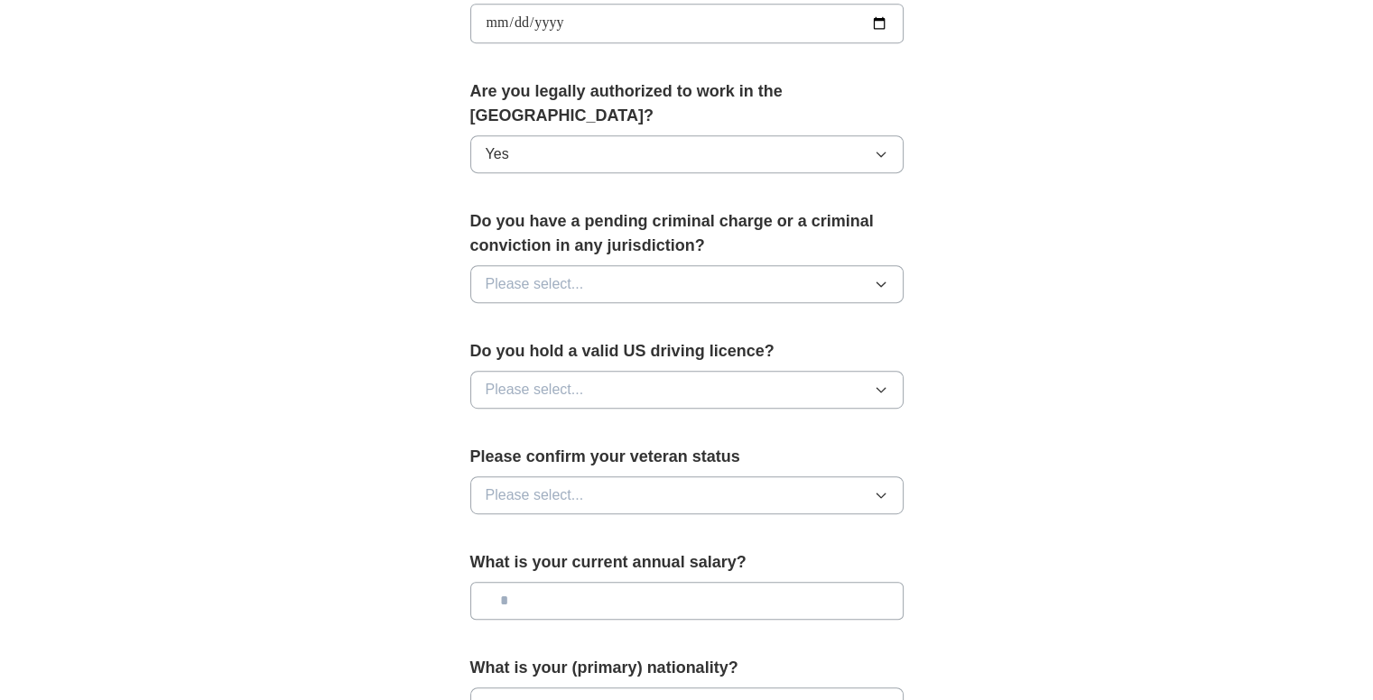
click at [773, 265] on button "Please select..." at bounding box center [686, 284] width 433 height 38
click at [588, 352] on div "No" at bounding box center [687, 363] width 403 height 22
click at [653, 371] on button "Please select..." at bounding box center [686, 390] width 433 height 38
click at [556, 421] on div "Yes" at bounding box center [687, 432] width 403 height 22
click at [585, 477] on button "Please select..." at bounding box center [686, 496] width 433 height 38
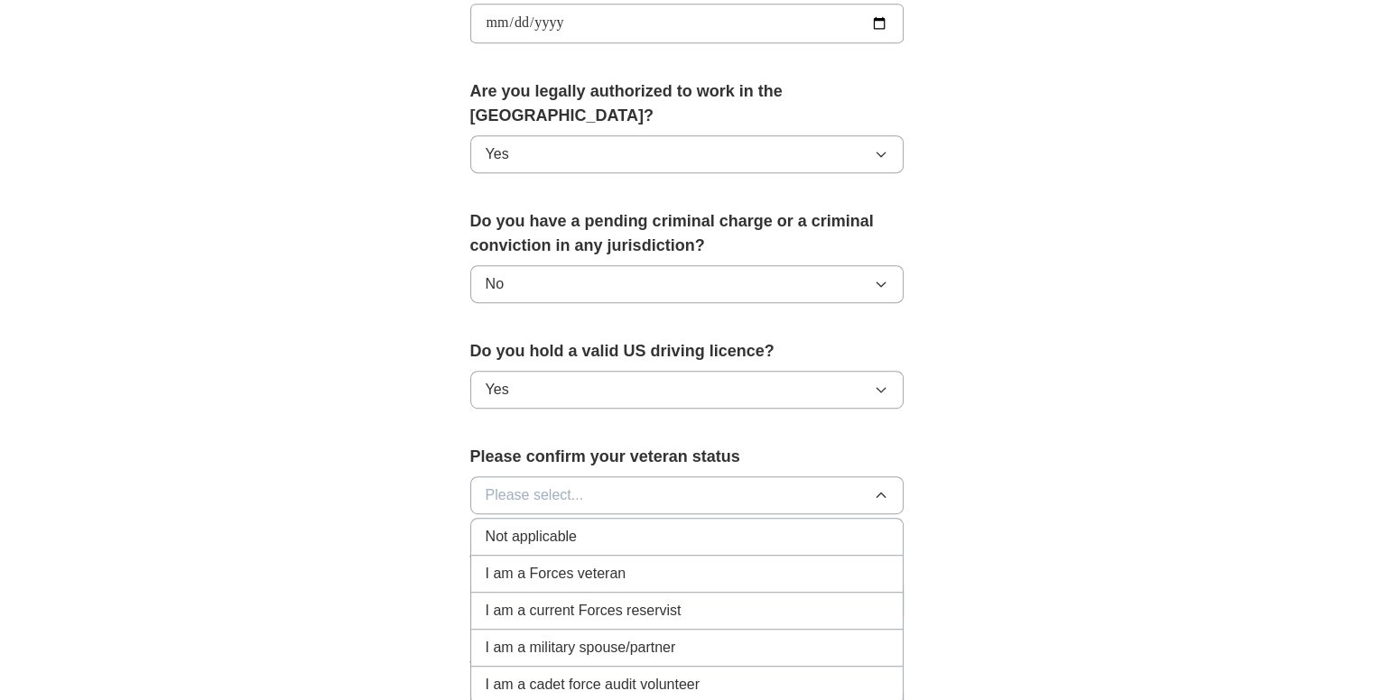
click at [574, 526] on span "Not applicable" at bounding box center [531, 537] width 91 height 22
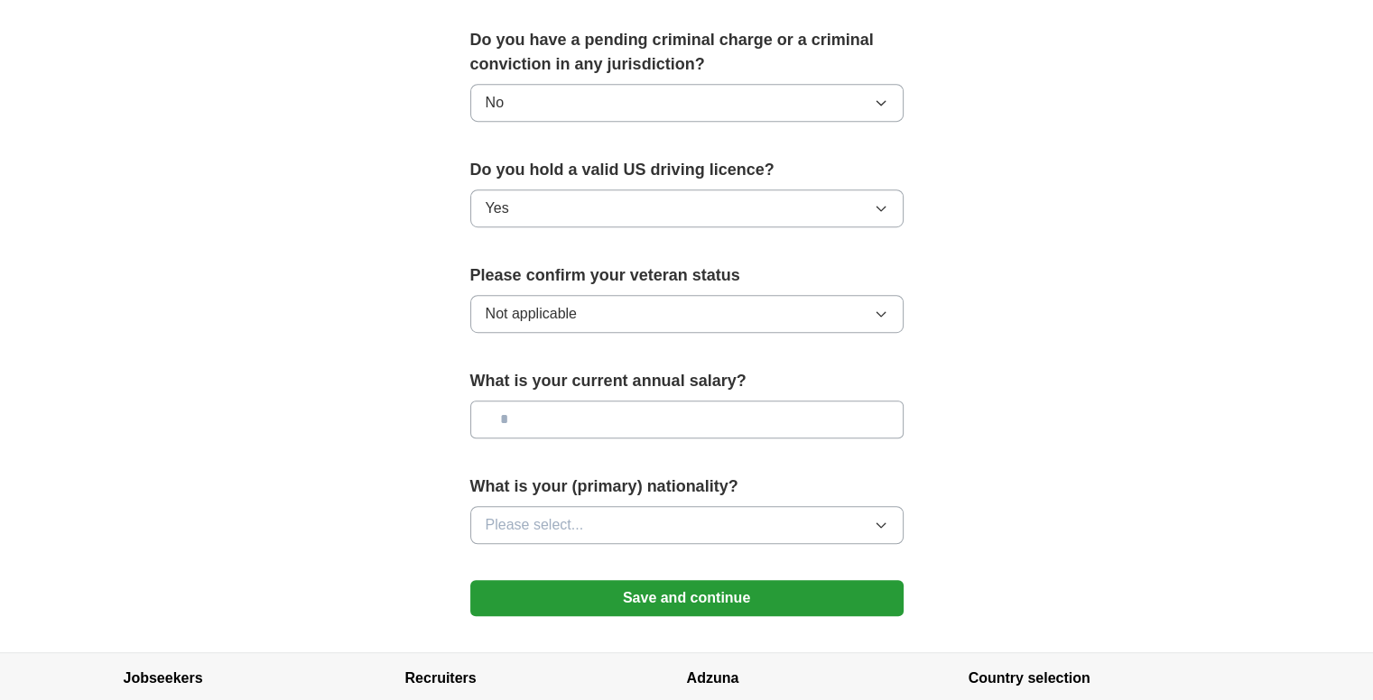
scroll to position [1151, 0]
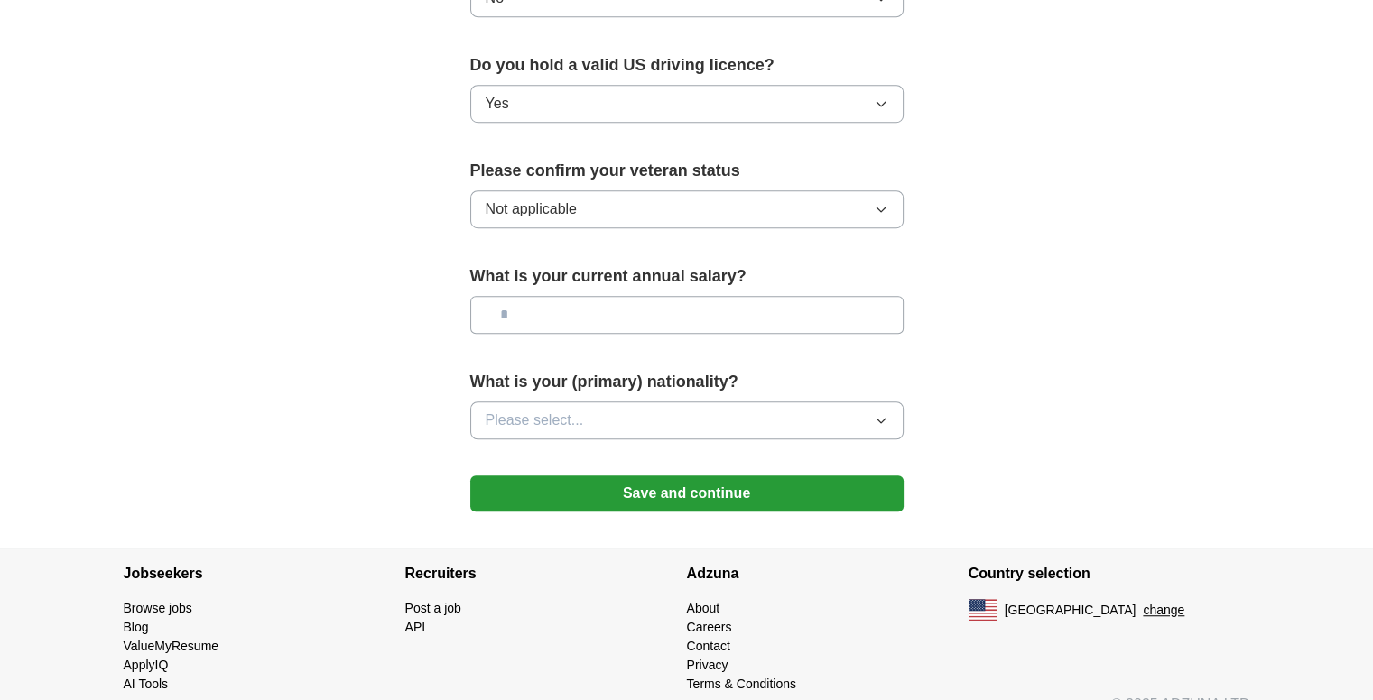
click at [586, 296] on input "text" at bounding box center [686, 315] width 433 height 38
type input "**"
click at [591, 402] on button "Please select..." at bounding box center [686, 421] width 433 height 38
click at [570, 296] on input "**" at bounding box center [686, 315] width 433 height 38
type input "*******"
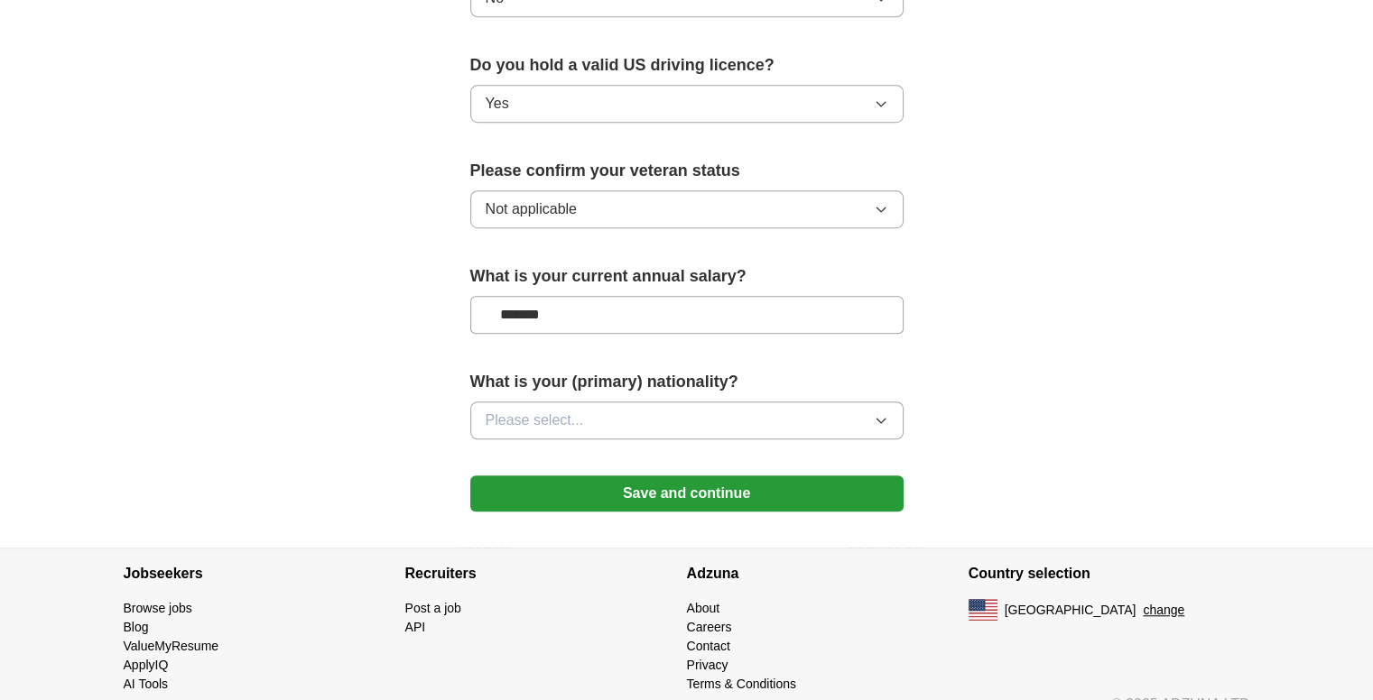
click at [593, 402] on button "Please select..." at bounding box center [686, 421] width 433 height 38
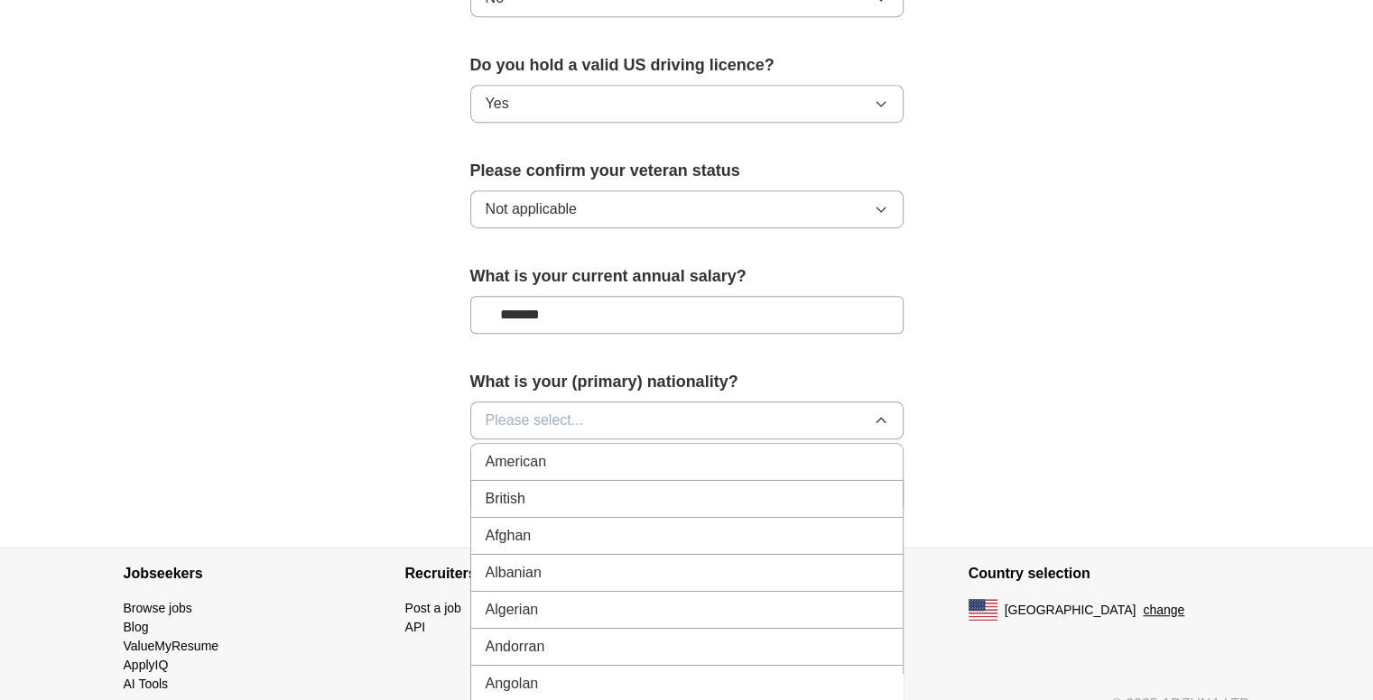
scroll to position [14, 0]
click at [548, 438] on div "American" at bounding box center [687, 449] width 403 height 22
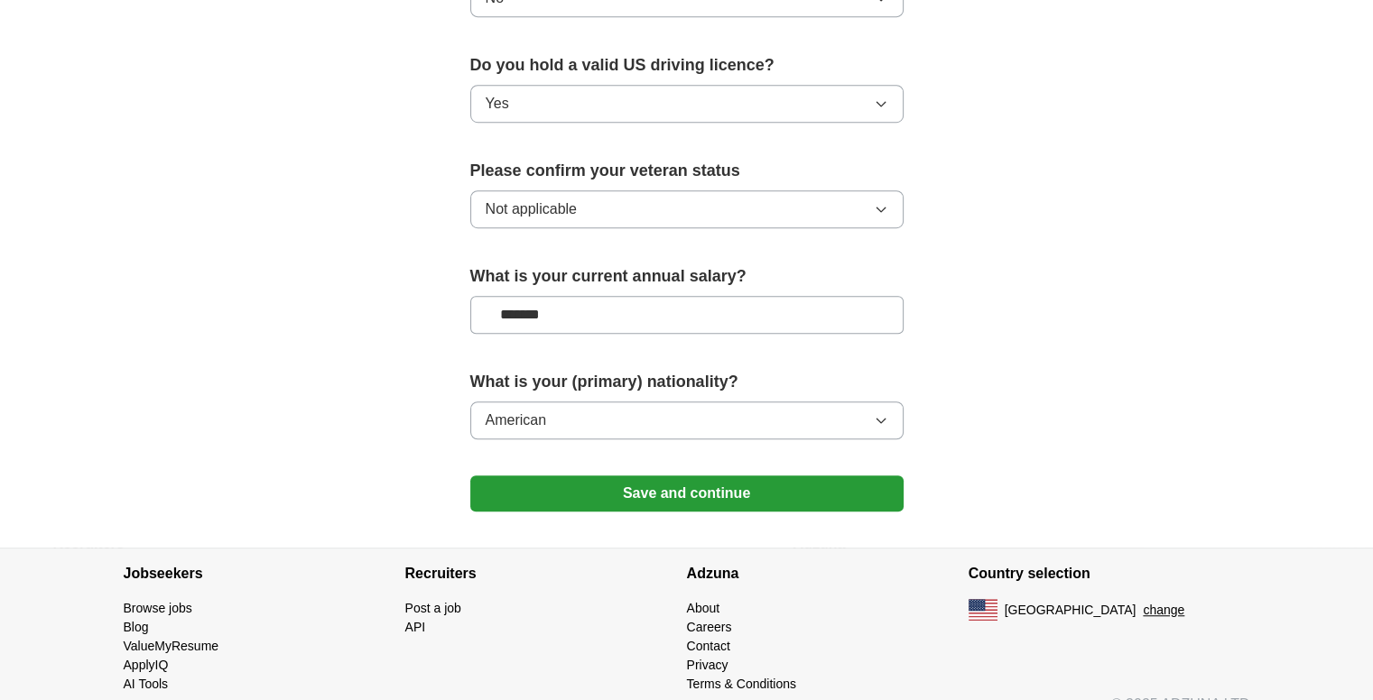
click at [617, 476] on button "Save and continue" at bounding box center [686, 494] width 433 height 36
